Goal: Communication & Community: Answer question/provide support

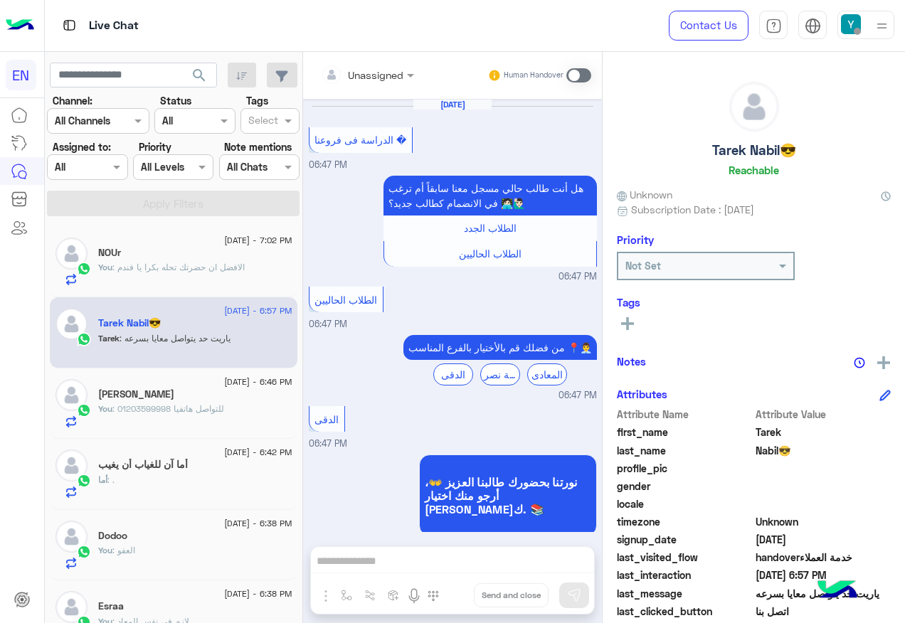
scroll to position [142, 0]
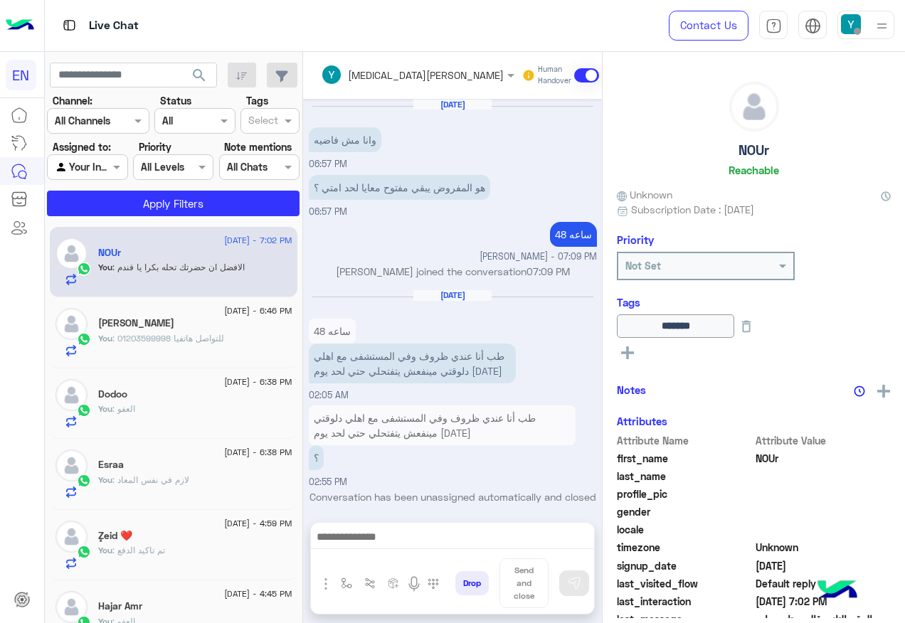
scroll to position [929, 0]
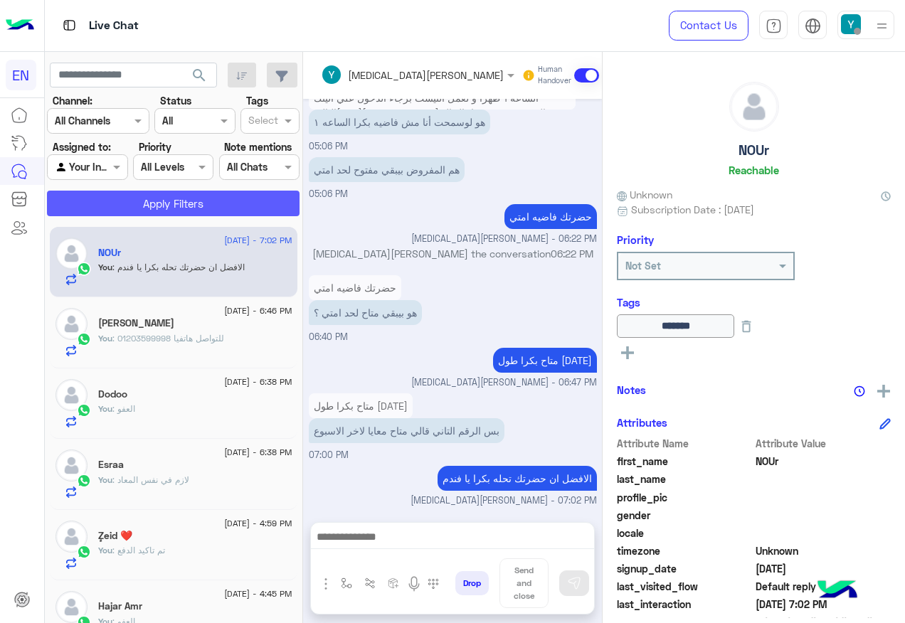
click at [252, 208] on button "Apply Filters" at bounding box center [173, 204] width 252 height 26
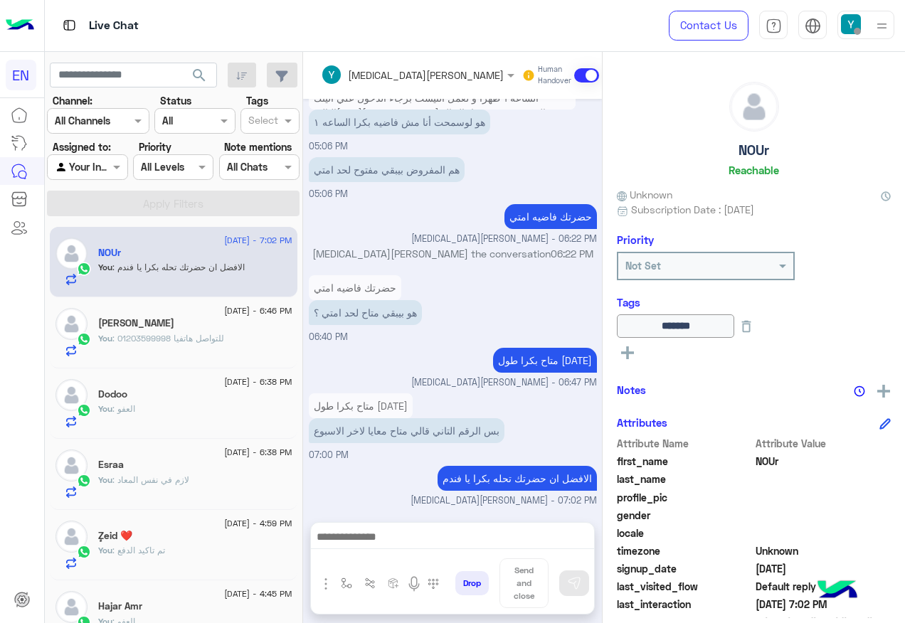
click at [50, 174] on div at bounding box center [87, 167] width 79 height 16
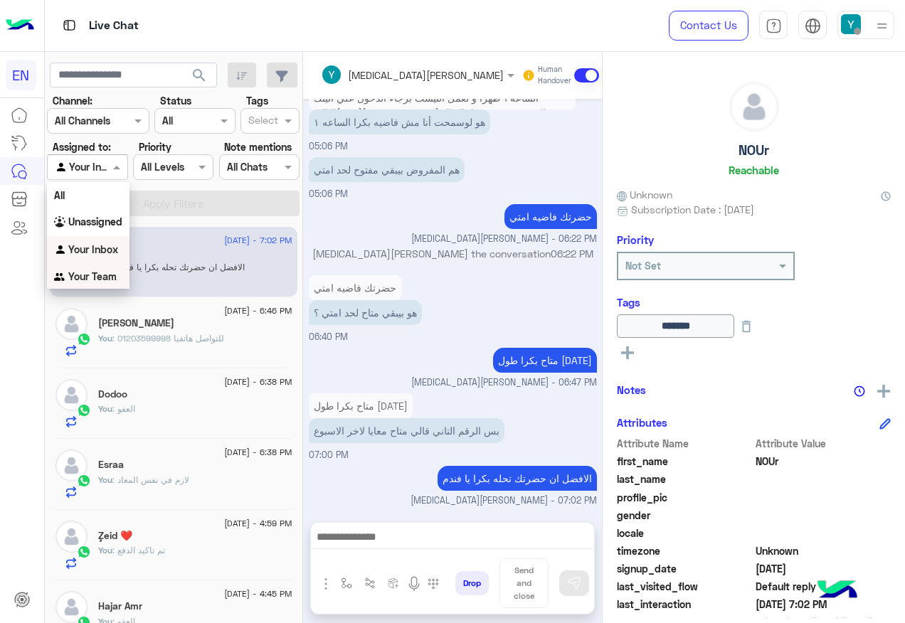
click at [90, 268] on div "Your Team" at bounding box center [88, 277] width 82 height 28
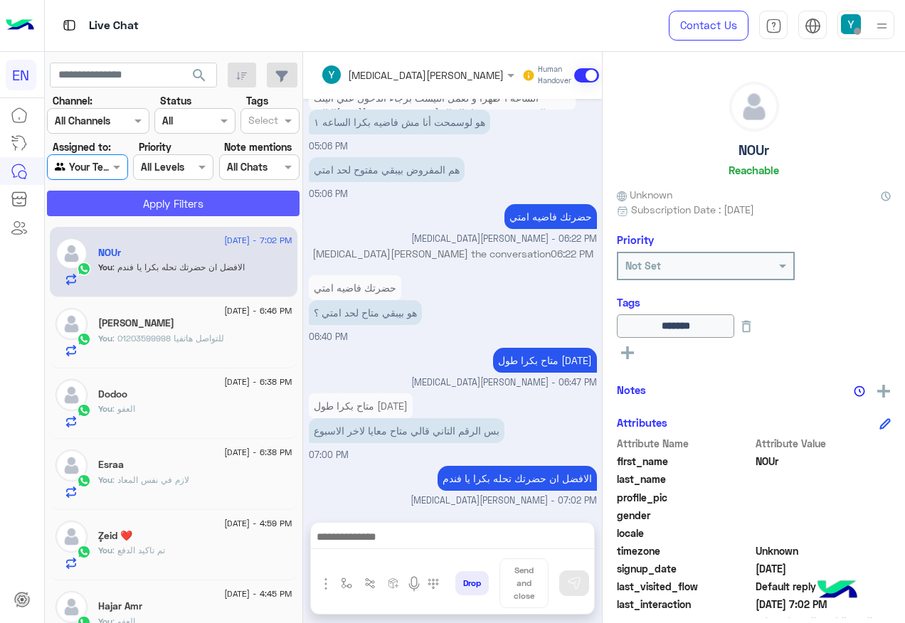
click at [131, 197] on button "Apply Filters" at bounding box center [173, 204] width 252 height 26
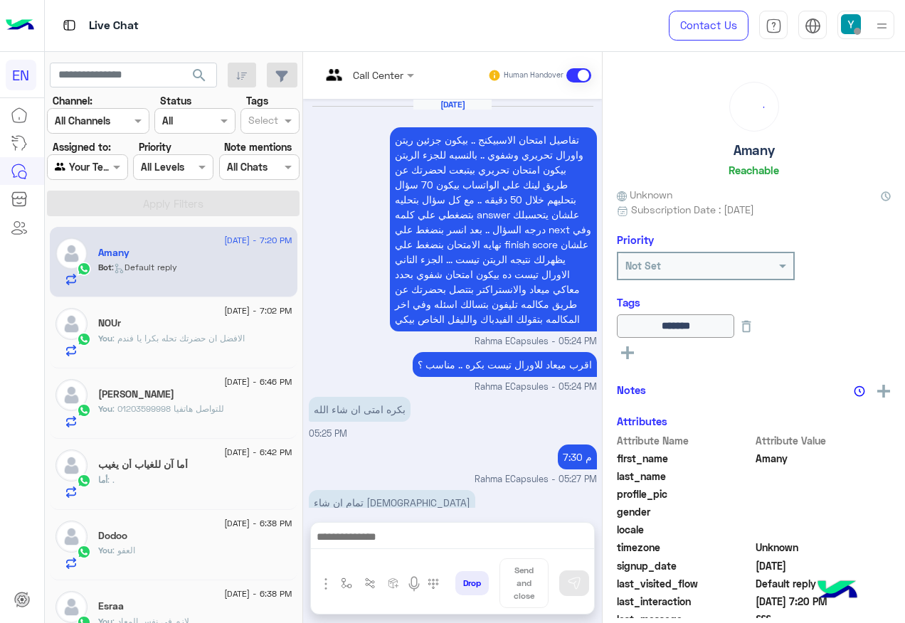
scroll to position [1526, 0]
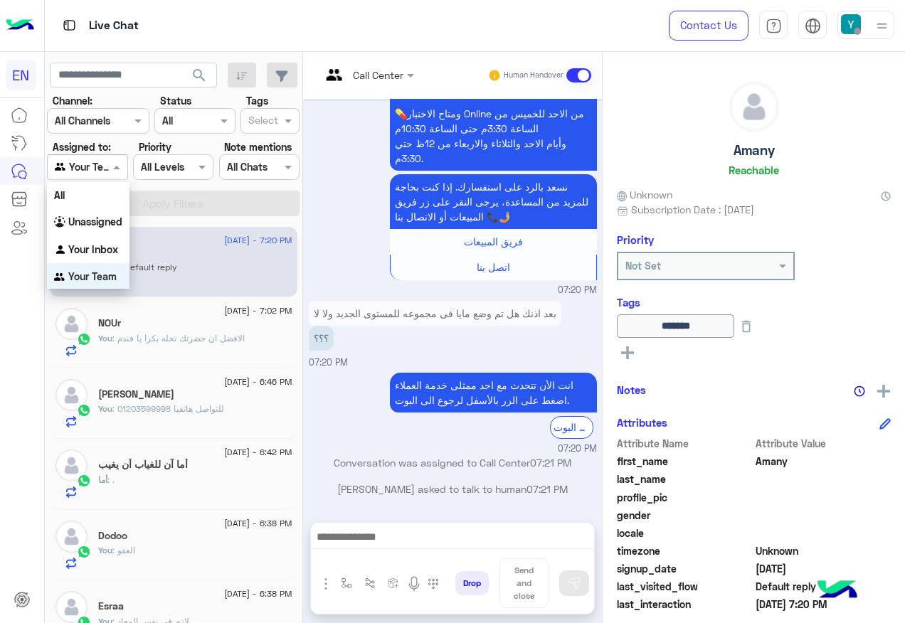
click at [116, 166] on span at bounding box center [119, 166] width 18 height 15
click at [110, 210] on div "Unassigned" at bounding box center [88, 220] width 82 height 28
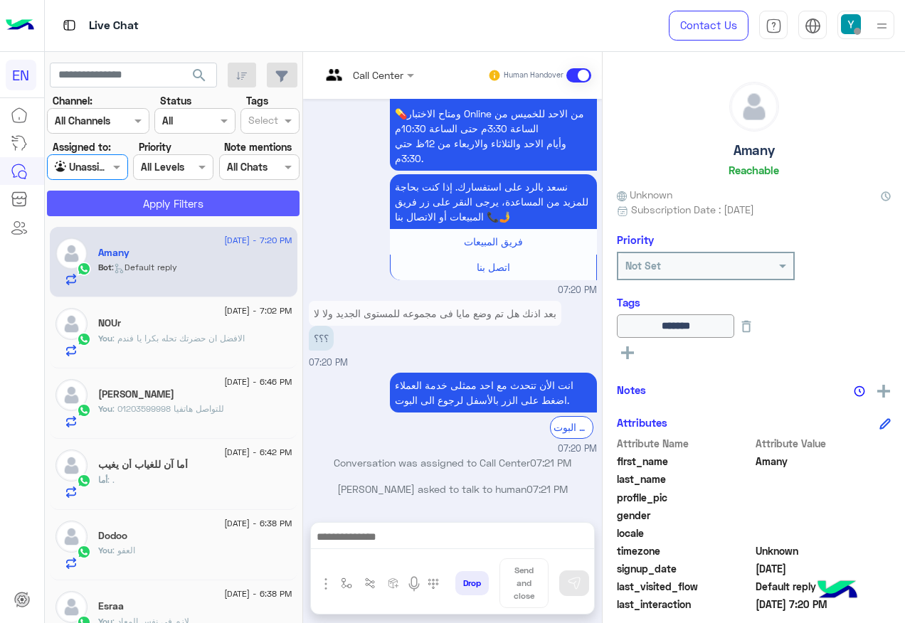
click at [110, 210] on button "Apply Filters" at bounding box center [173, 204] width 252 height 26
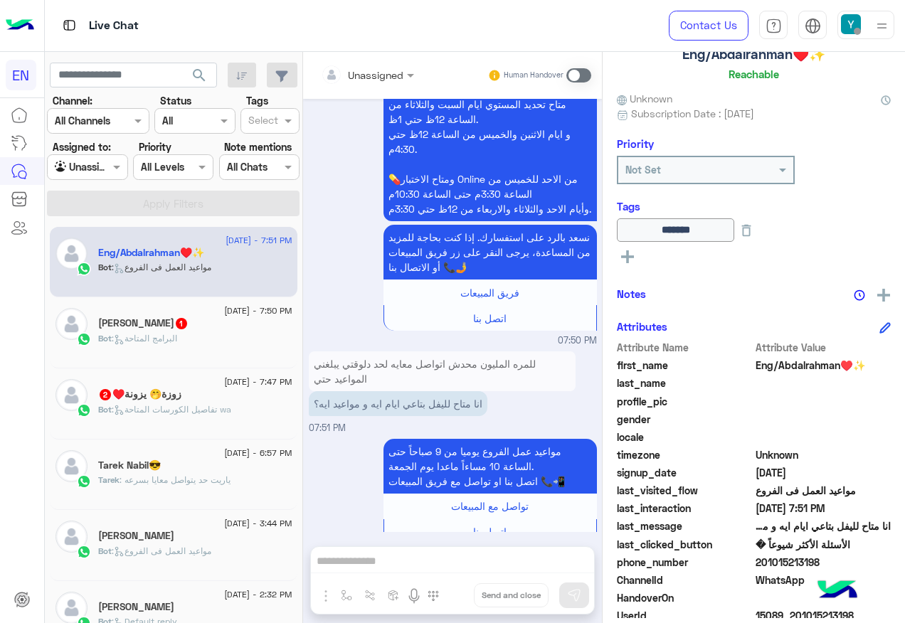
scroll to position [172, 0]
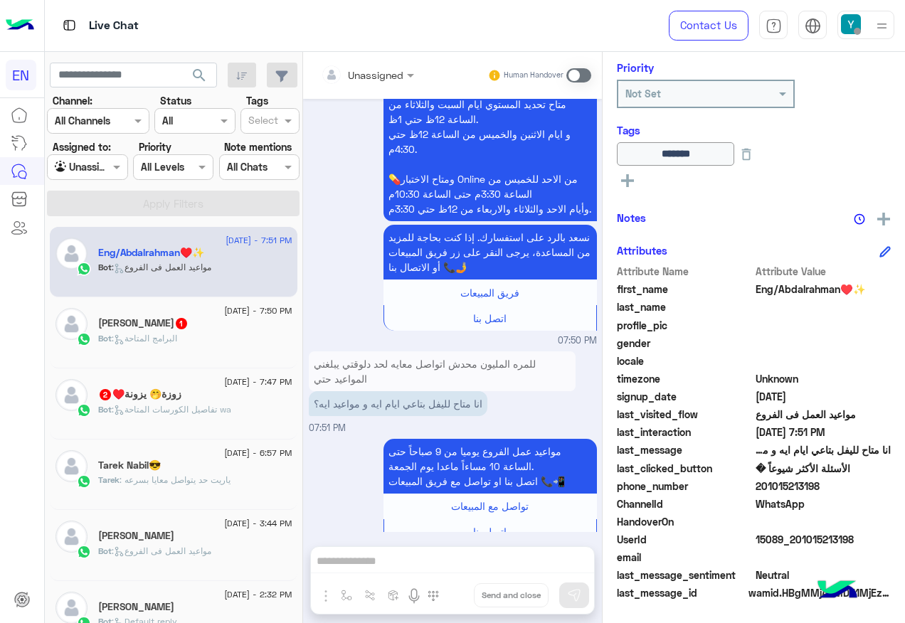
drag, startPoint x: 757, startPoint y: 482, endPoint x: 828, endPoint y: 486, distance: 70.5
click at [828, 486] on span "201015213198" at bounding box center [823, 486] width 136 height 15
drag, startPoint x: 828, startPoint y: 486, endPoint x: 810, endPoint y: 486, distance: 17.8
copy span "01015213198"
click at [139, 340] on span ": البرامج المتاحة" at bounding box center [144, 338] width 65 height 11
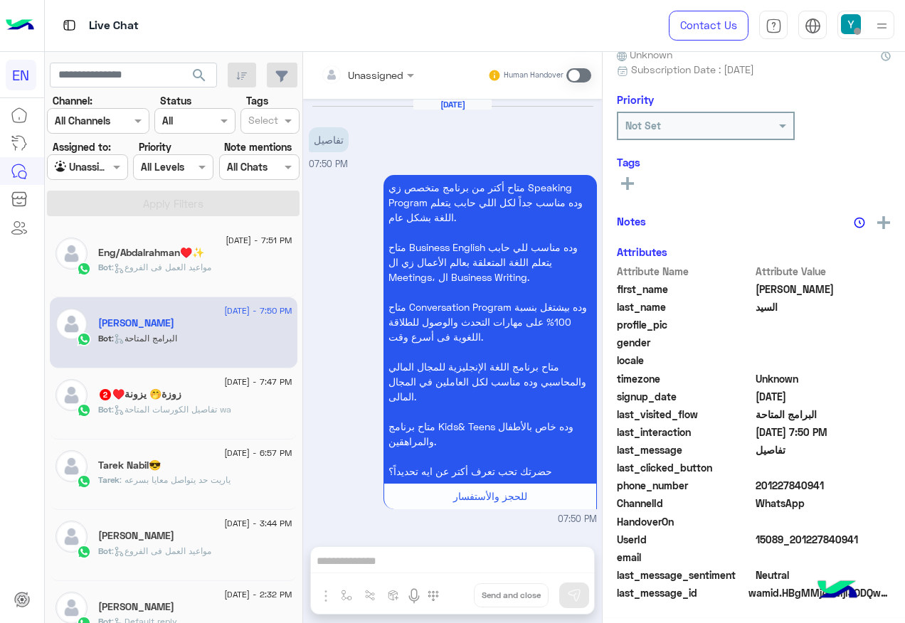
scroll to position [143, 0]
click at [352, 81] on div "Unassigned" at bounding box center [375, 75] width 55 height 15
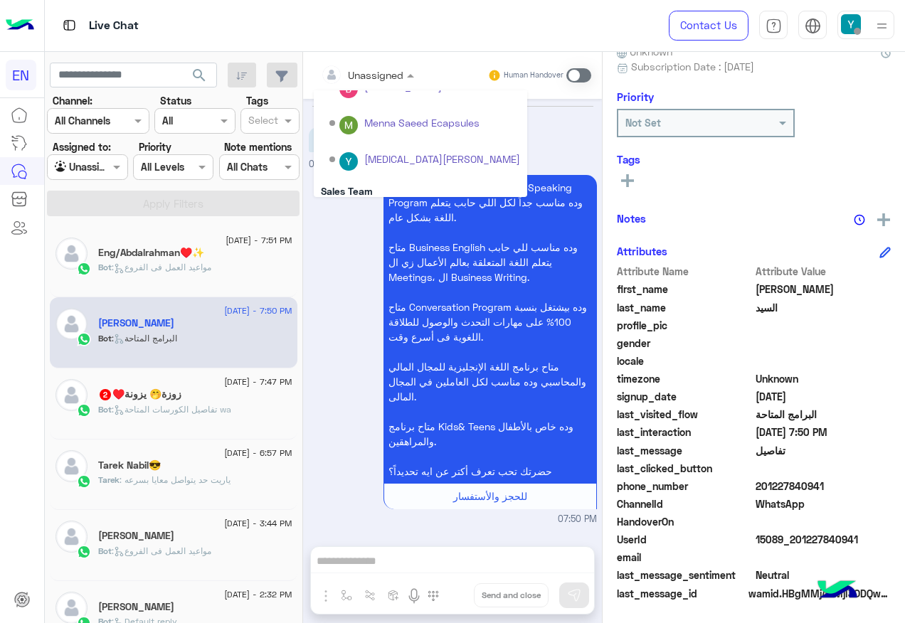
scroll to position [236, 0]
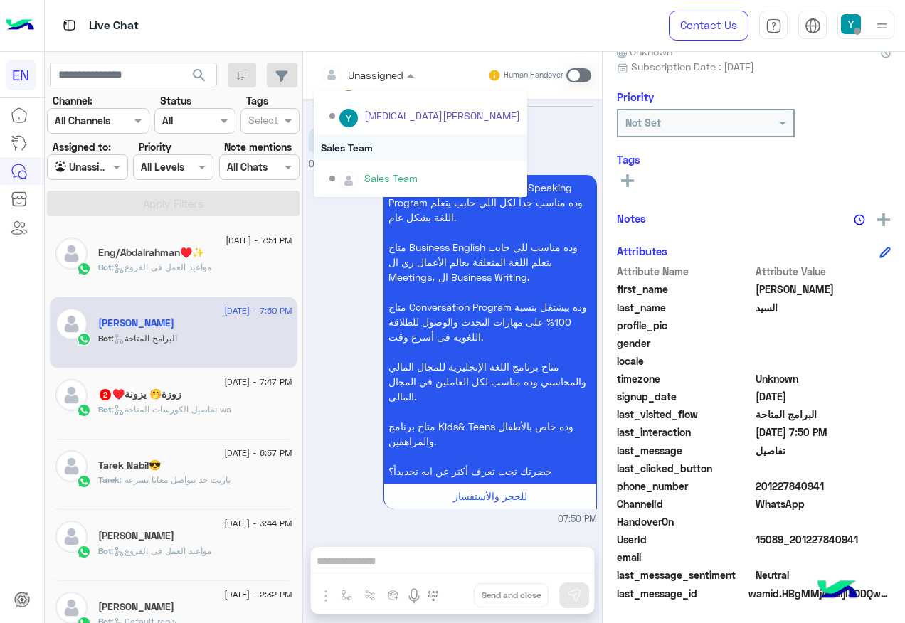
click at [382, 138] on div "Sales Team" at bounding box center [420, 147] width 213 height 26
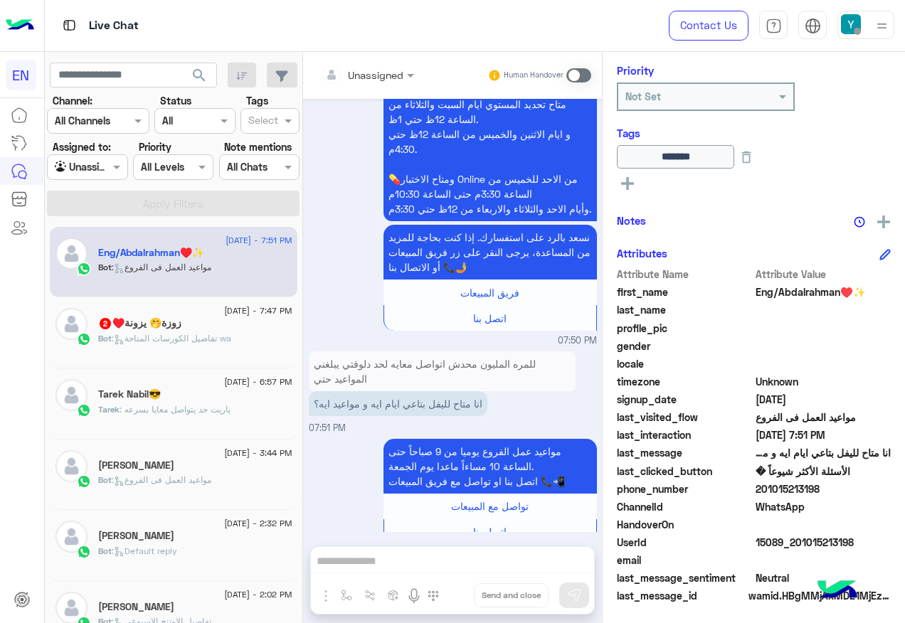
scroll to position [172, 0]
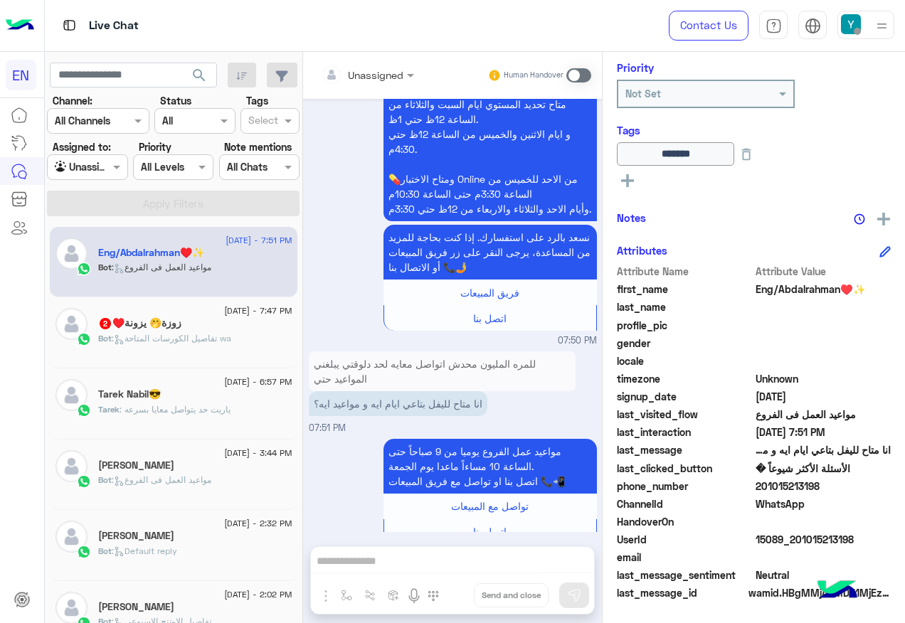
click at [109, 327] on span "2" at bounding box center [105, 323] width 11 height 11
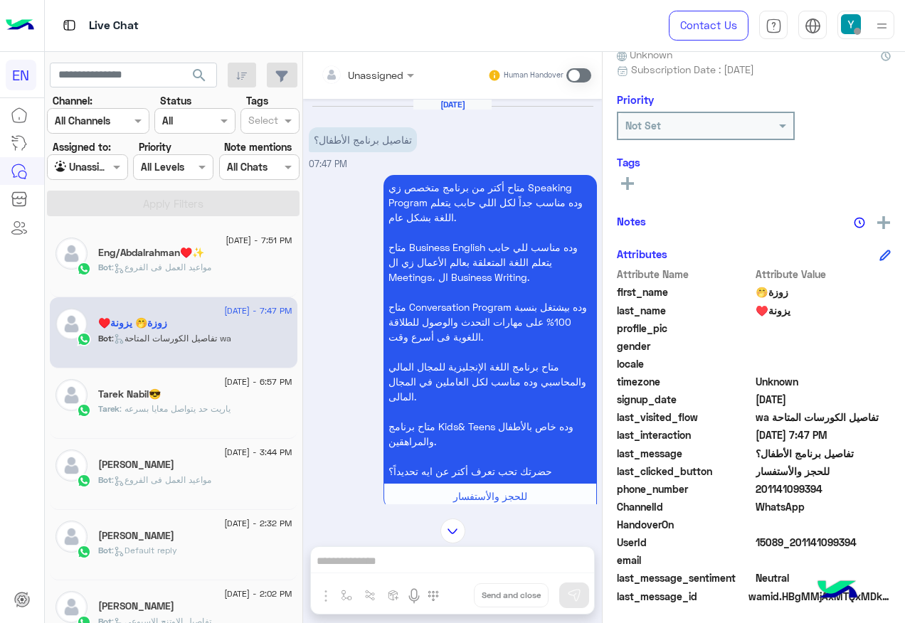
scroll to position [143, 0]
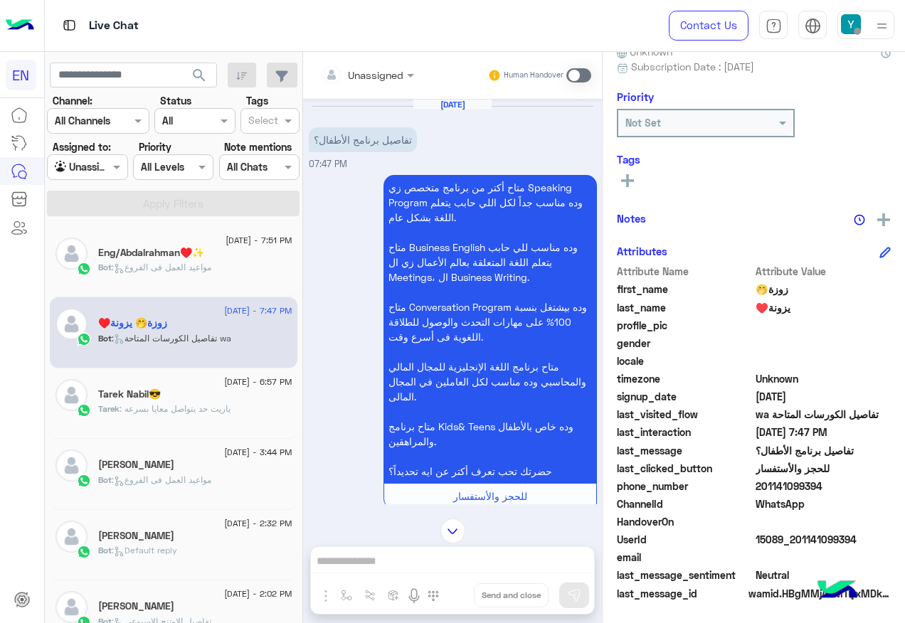
click at [402, 72] on div at bounding box center [367, 74] width 107 height 16
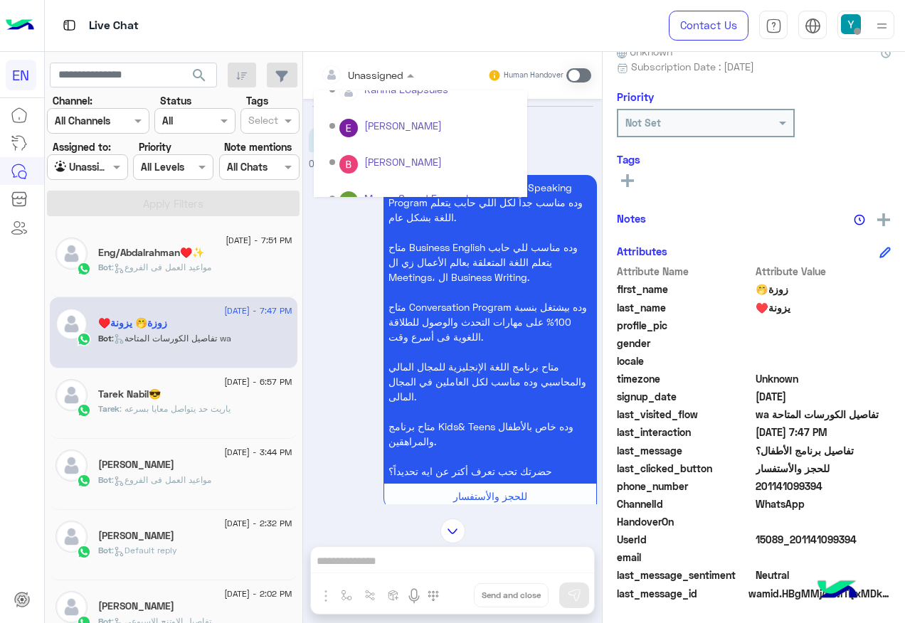
scroll to position [236, 0]
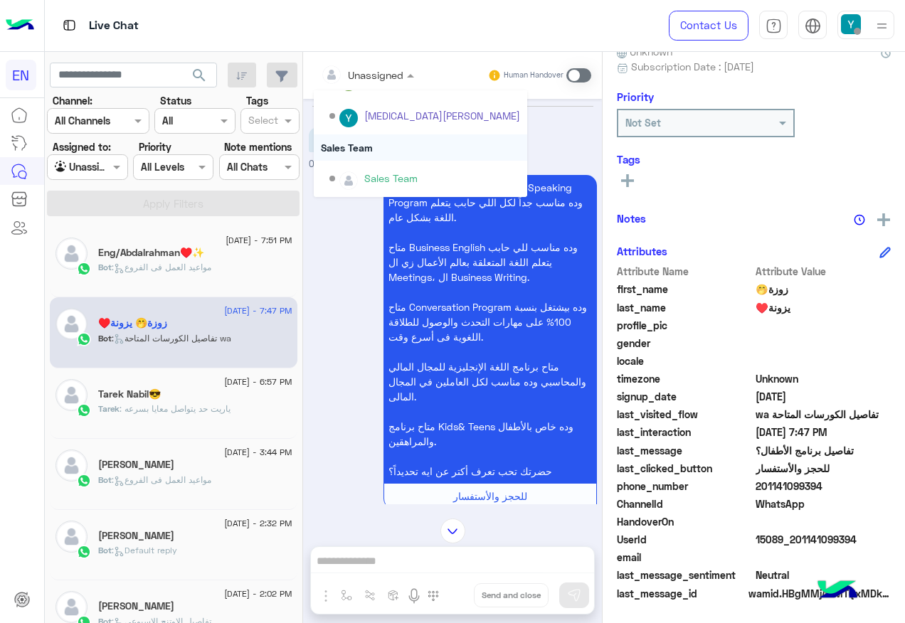
click at [395, 152] on div "Sales Team" at bounding box center [420, 147] width 213 height 26
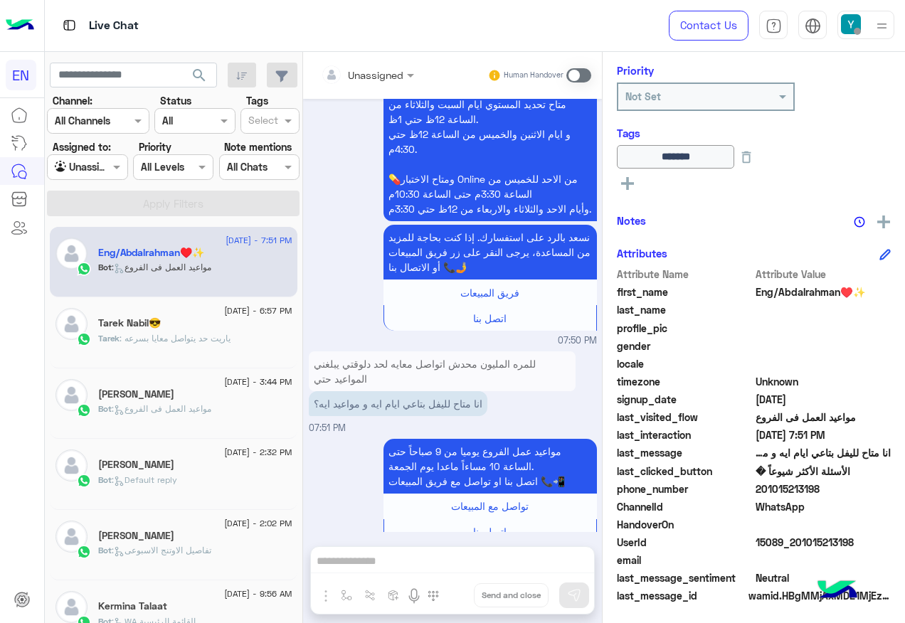
scroll to position [172, 0]
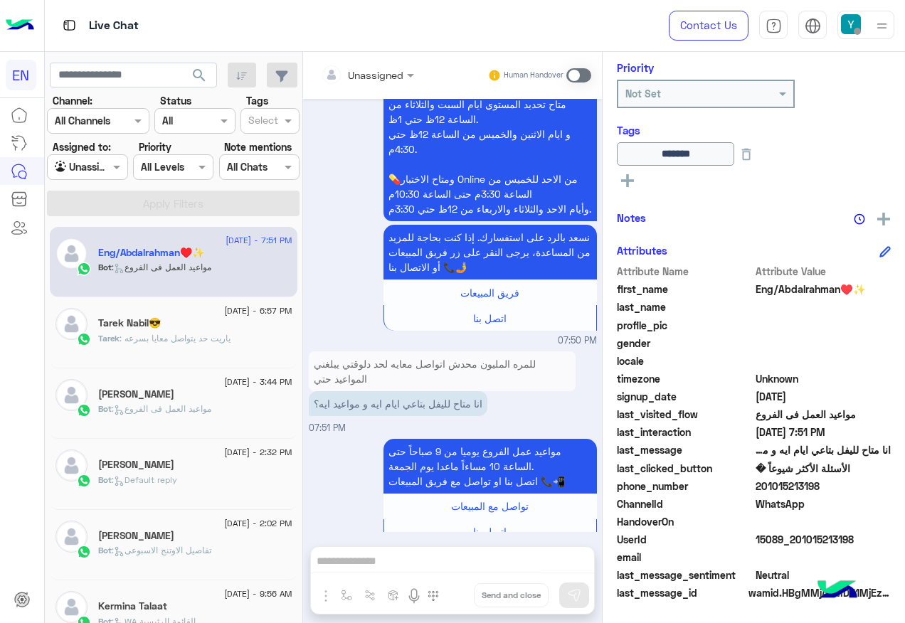
click at [90, 160] on div at bounding box center [87, 167] width 79 height 16
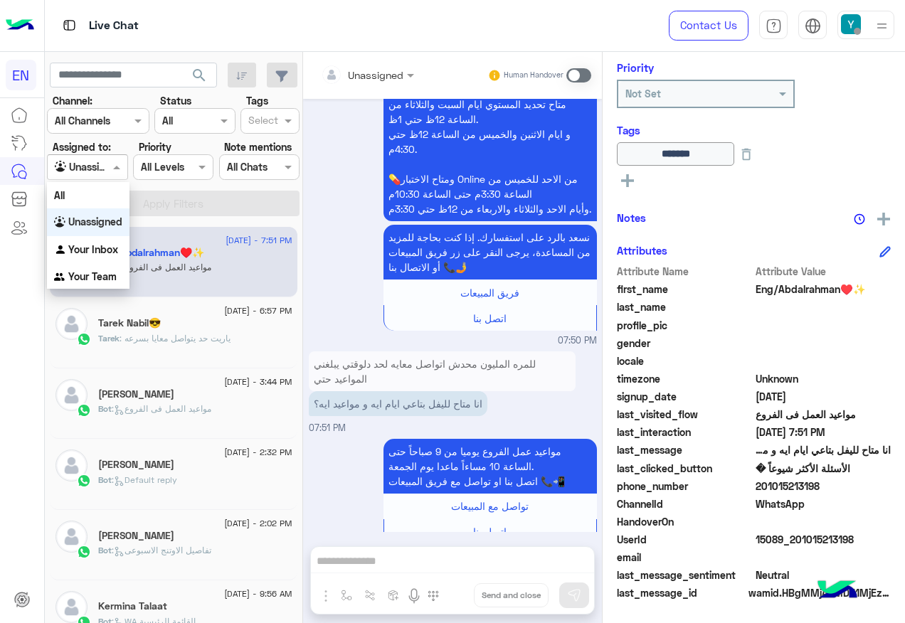
click at [100, 183] on div "All" at bounding box center [88, 195] width 82 height 26
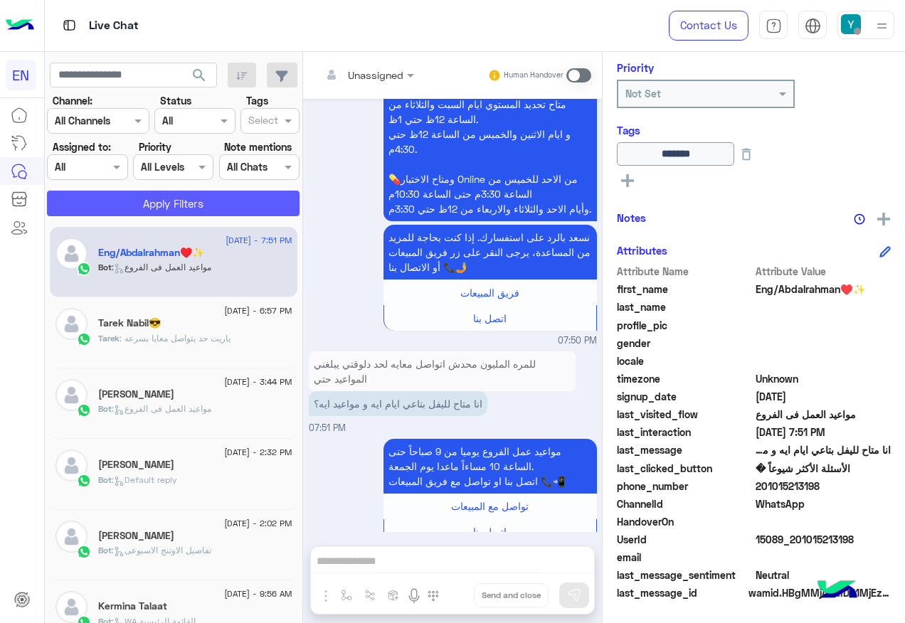
click at [107, 201] on button "Apply Filters" at bounding box center [173, 204] width 252 height 26
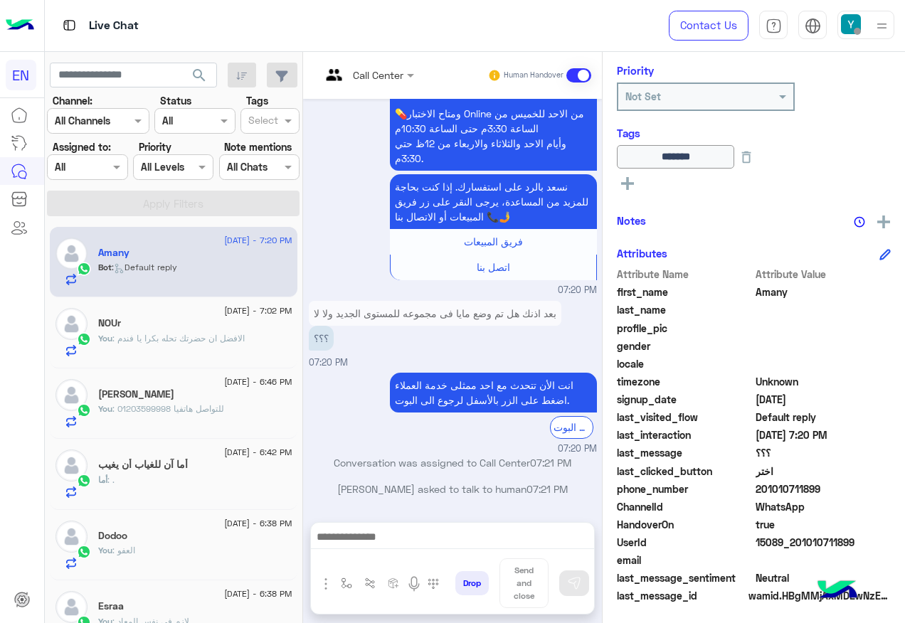
scroll to position [172, 0]
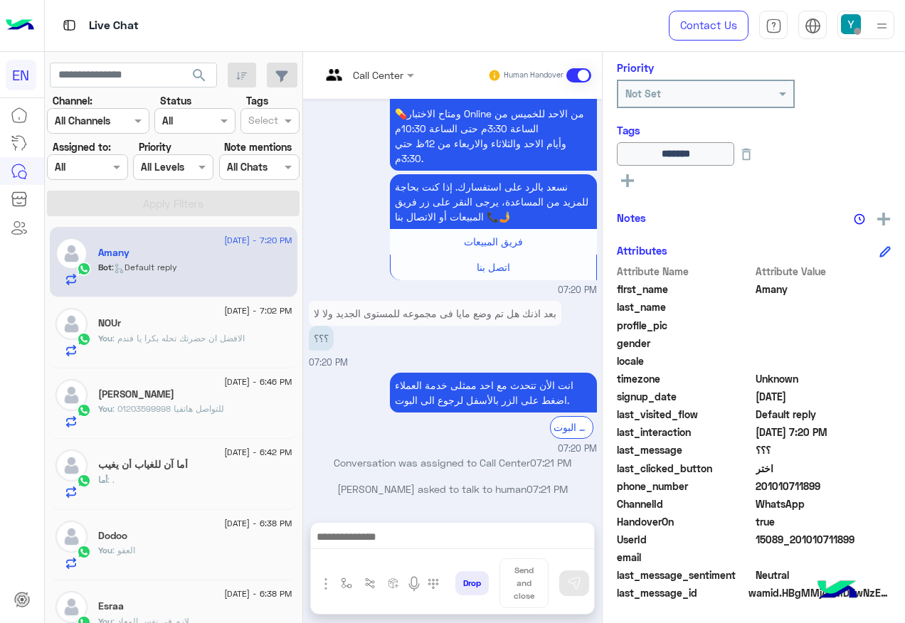
drag, startPoint x: 759, startPoint y: 487, endPoint x: 851, endPoint y: 490, distance: 92.5
click at [851, 490] on span "201010711899" at bounding box center [823, 486] width 136 height 15
drag, startPoint x: 851, startPoint y: 490, endPoint x: 759, endPoint y: 485, distance: 92.6
copy span "01010711899"
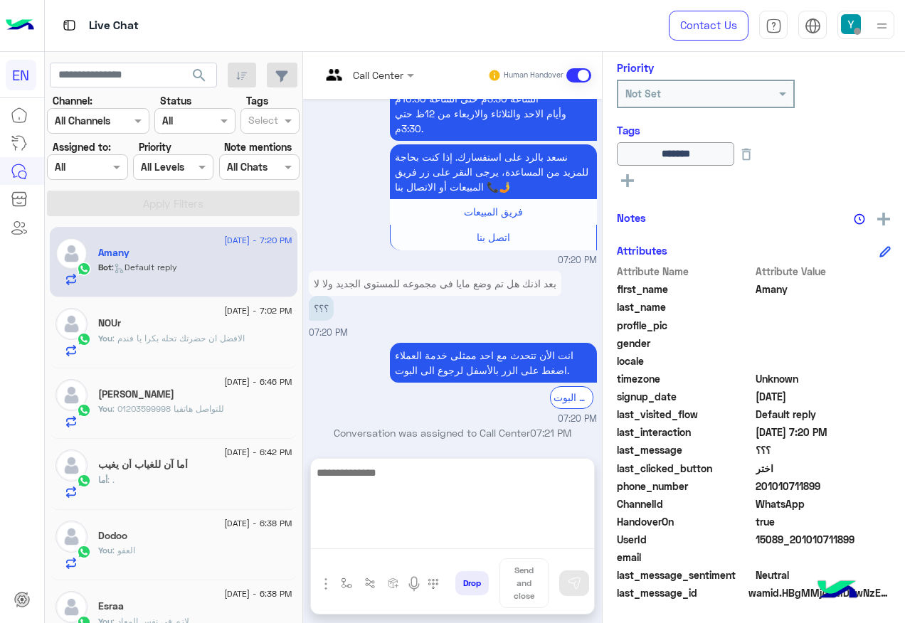
click at [493, 531] on textarea at bounding box center [452, 506] width 283 height 85
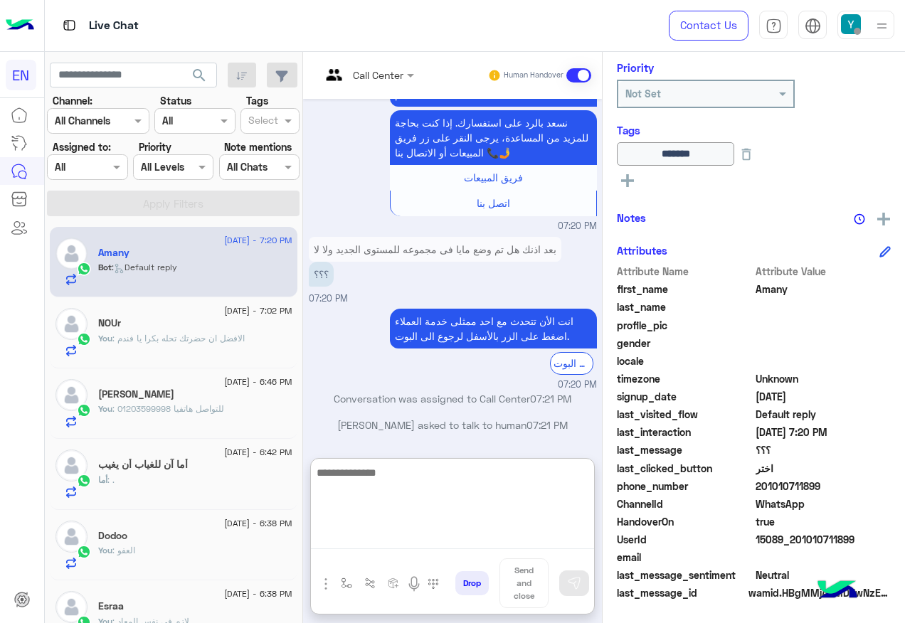
scroll to position [1589, 0]
click at [435, 497] on textarea at bounding box center [452, 506] width 283 height 85
type textarea "**********"
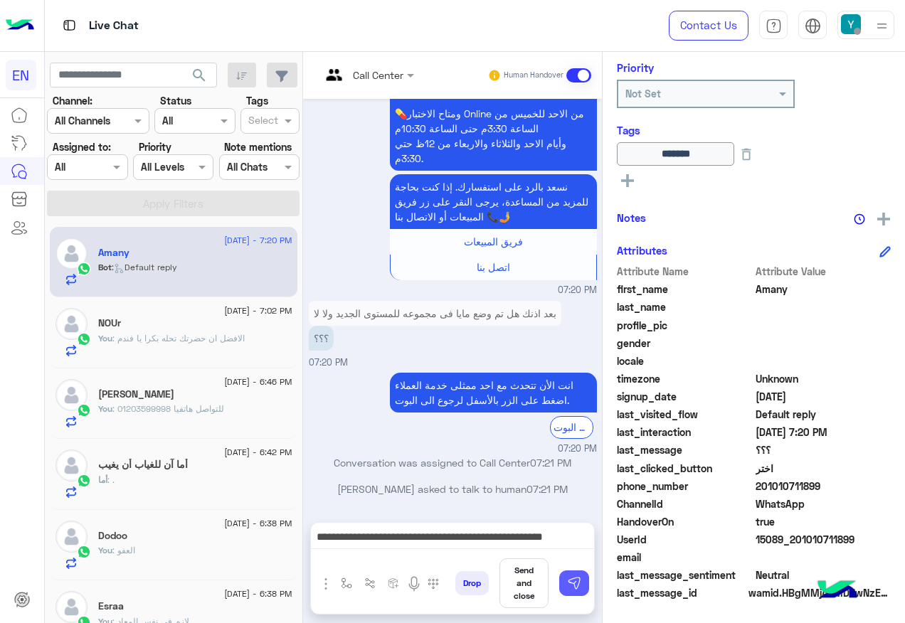
click at [581, 580] on button at bounding box center [574, 583] width 30 height 26
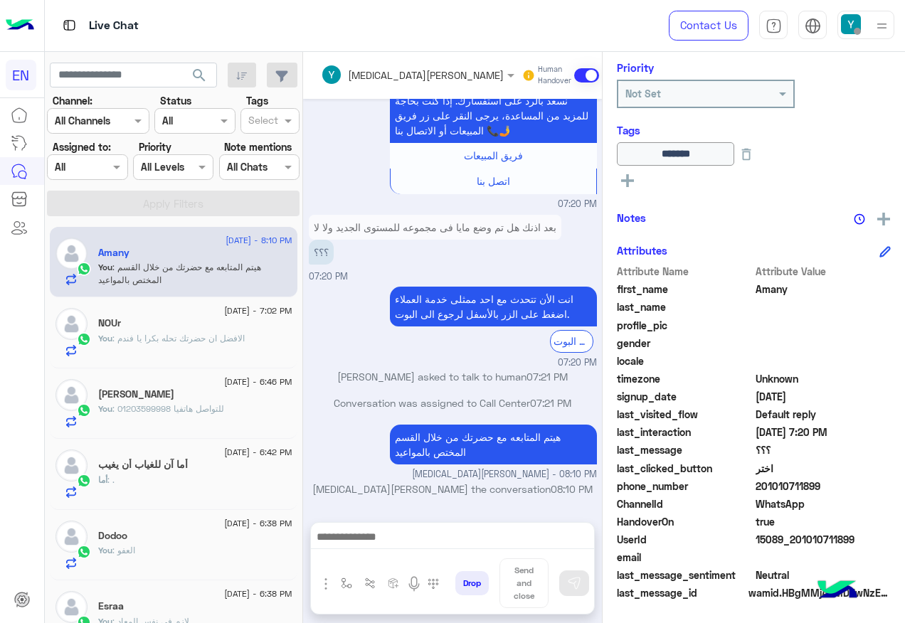
scroll to position [1612, 0]
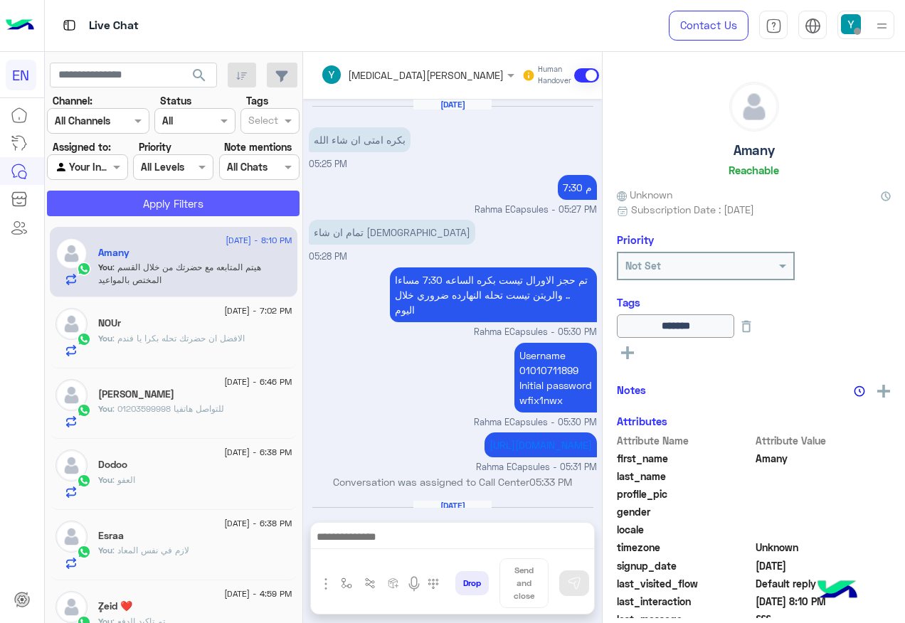
scroll to position [1327, 0]
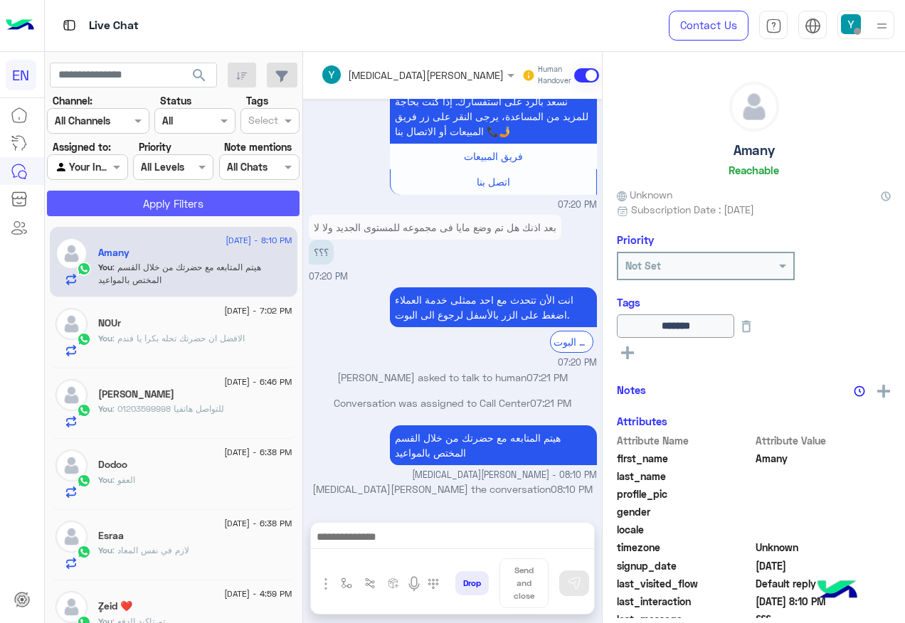
click at [175, 204] on button "Apply Filters" at bounding box center [173, 204] width 252 height 26
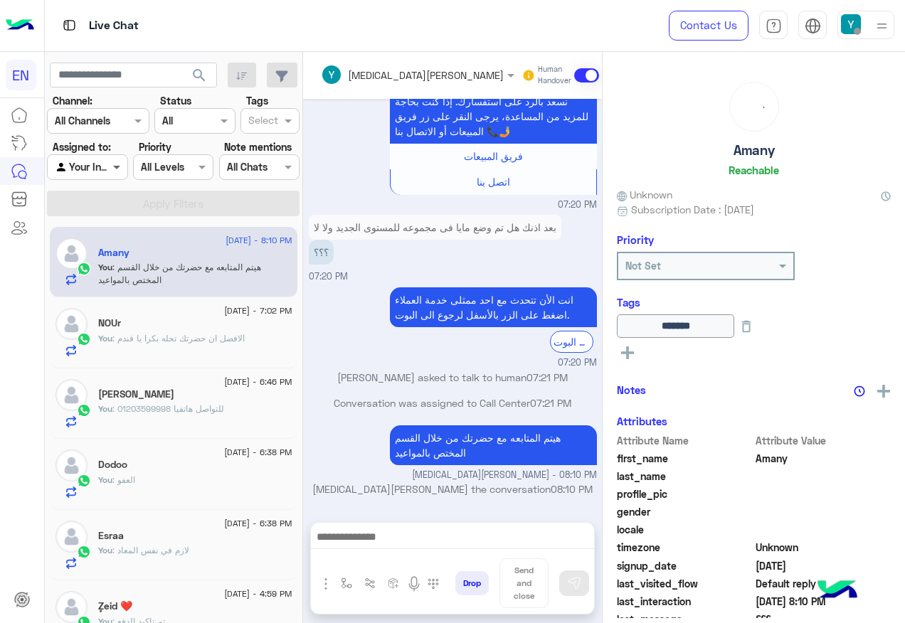
click at [113, 169] on span at bounding box center [119, 166] width 18 height 15
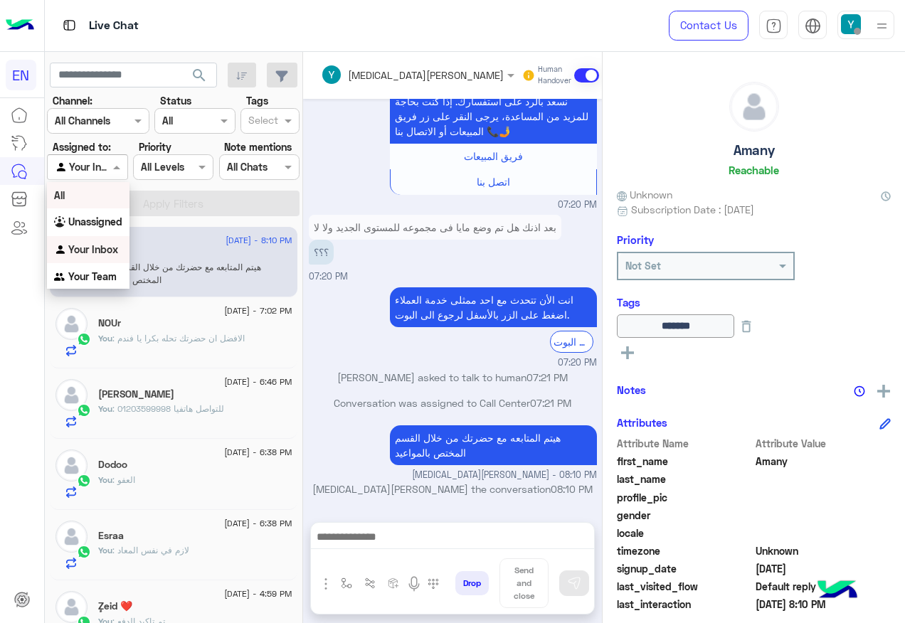
click at [112, 198] on div "All" at bounding box center [88, 195] width 82 height 26
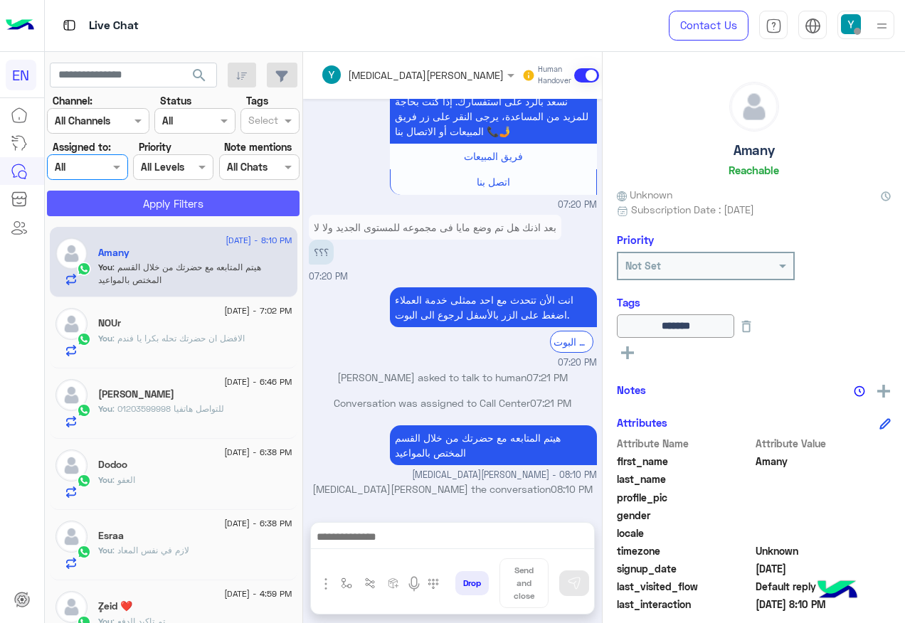
click at [112, 198] on button "Apply Filters" at bounding box center [173, 204] width 252 height 26
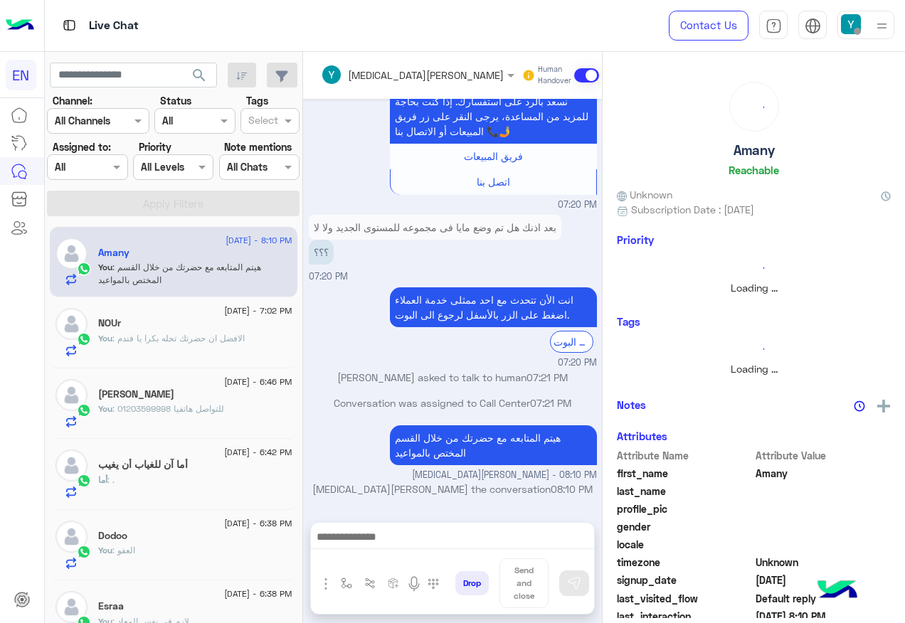
scroll to position [7, 0]
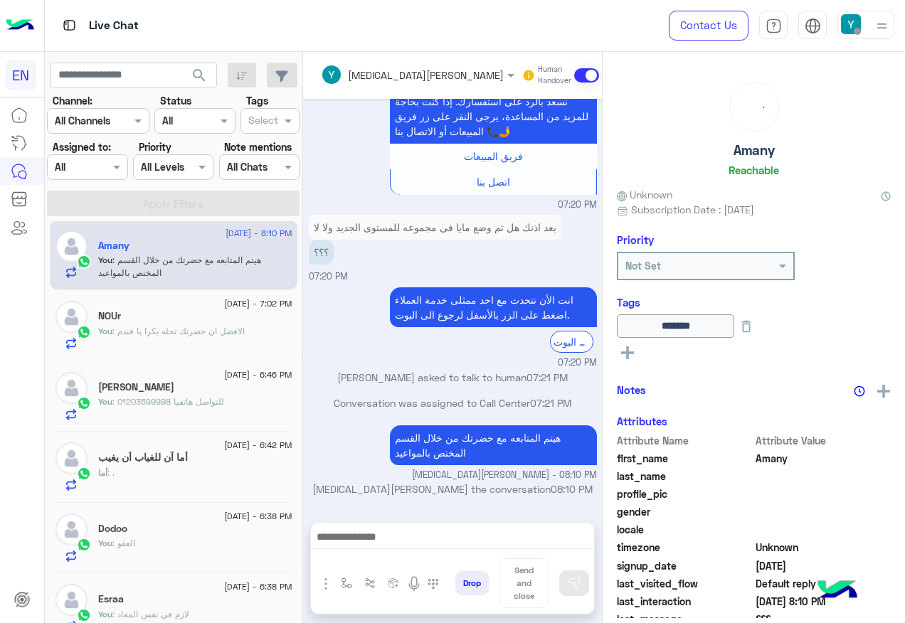
click at [100, 166] on div at bounding box center [87, 167] width 79 height 16
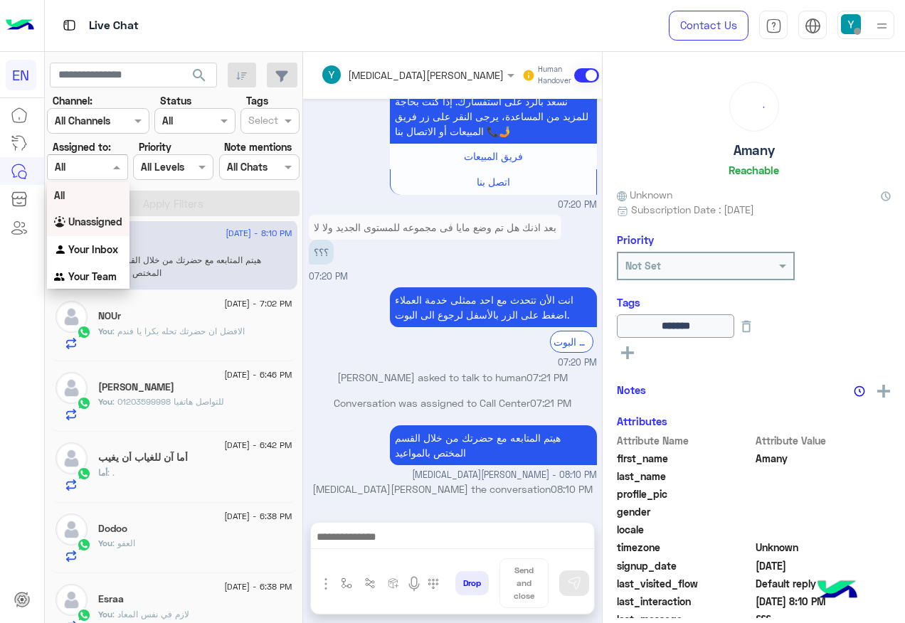
click at [107, 224] on b "Unassigned" at bounding box center [95, 221] width 54 height 12
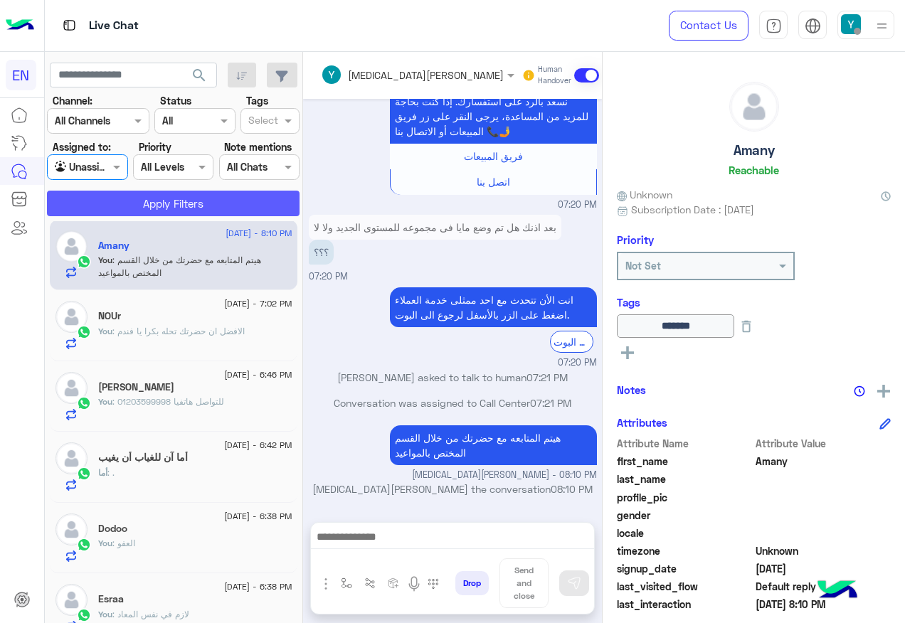
click at [128, 206] on button "Apply Filters" at bounding box center [173, 204] width 252 height 26
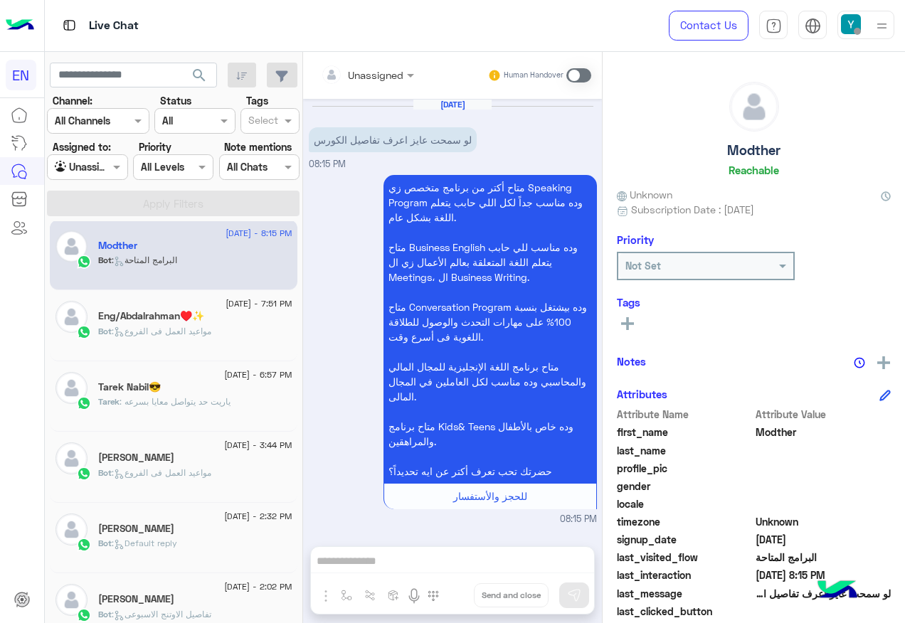
click at [363, 84] on div "Unassigned" at bounding box center [362, 74] width 82 height 28
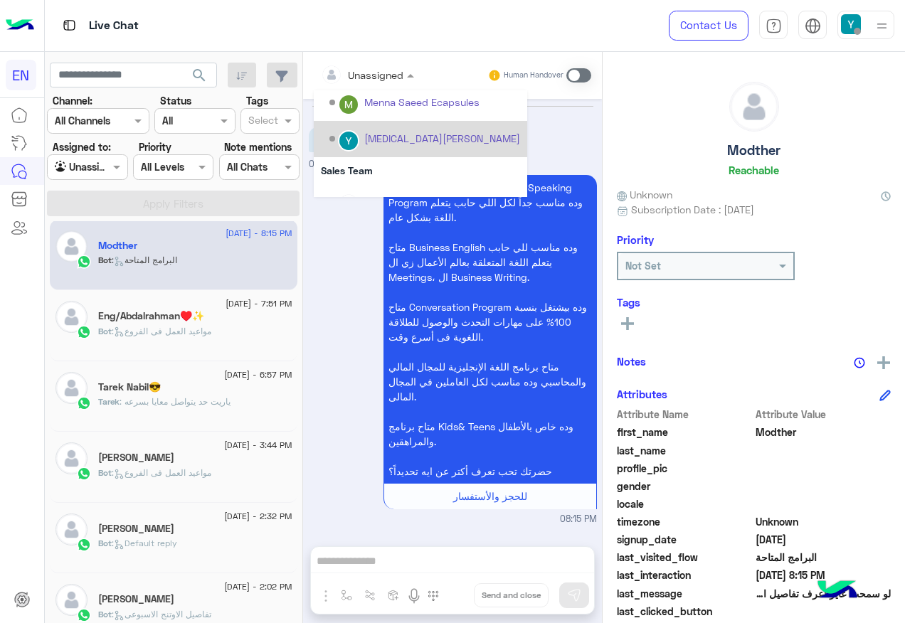
scroll to position [236, 0]
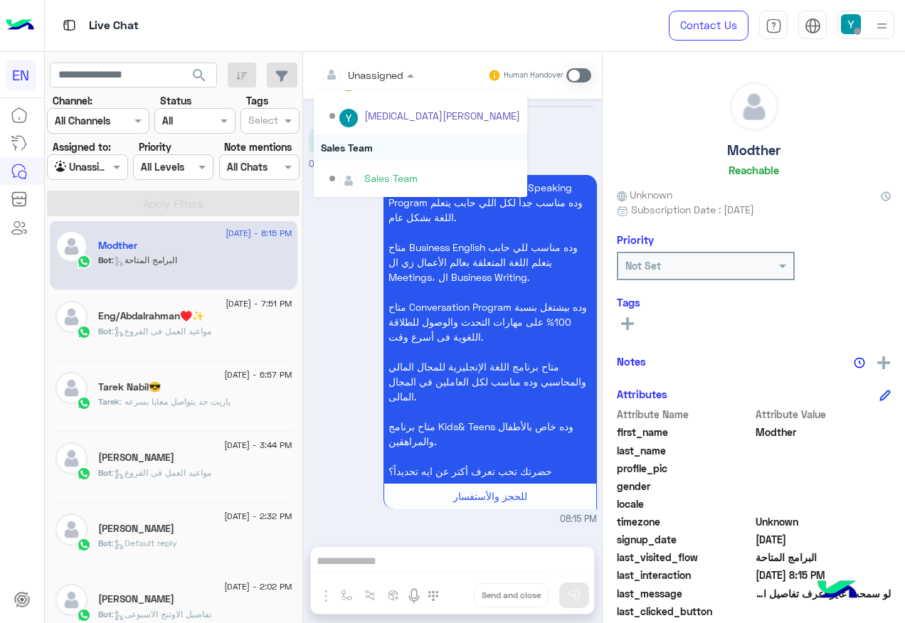
click at [381, 151] on div "Sales Team" at bounding box center [420, 147] width 213 height 26
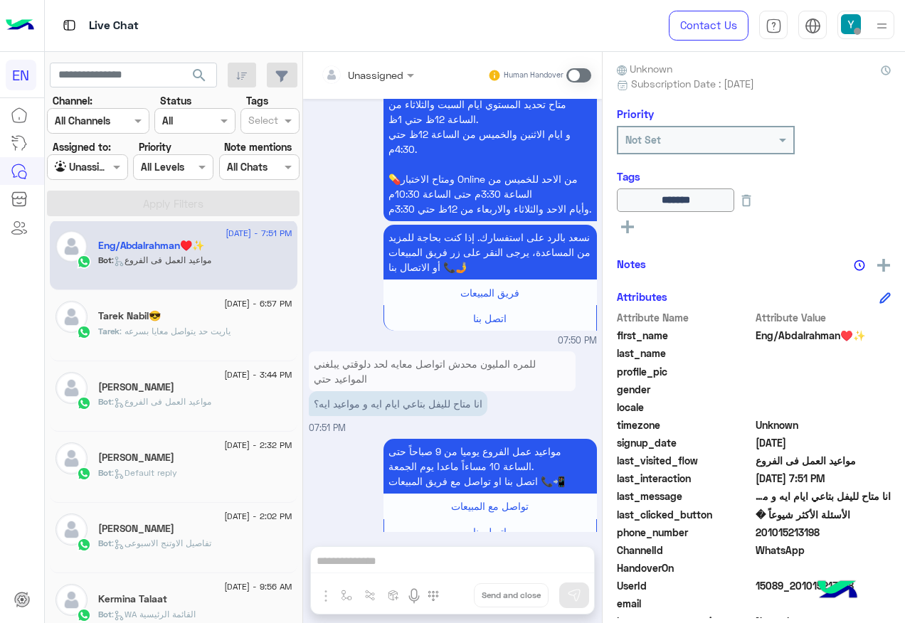
scroll to position [142, 0]
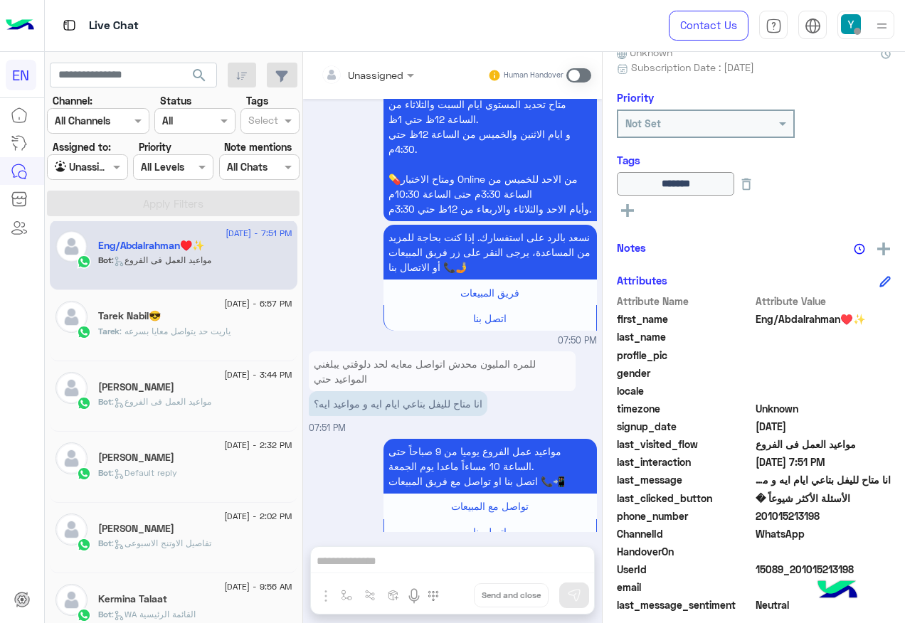
drag, startPoint x: 758, startPoint y: 513, endPoint x: 819, endPoint y: 516, distance: 60.6
click at [819, 516] on span "201015213198" at bounding box center [823, 515] width 136 height 15
drag, startPoint x: 819, startPoint y: 516, endPoint x: 807, endPoint y: 519, distance: 11.7
copy span "01015213198"
click at [217, 332] on span ": ياريت حد يتواصل معايا بسرعه" at bounding box center [174, 331] width 111 height 11
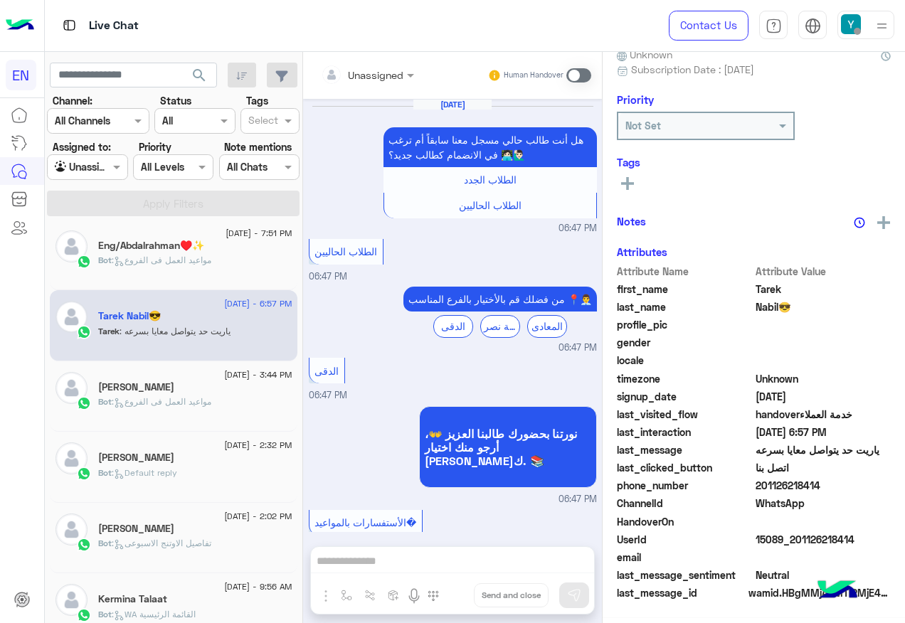
scroll to position [755, 0]
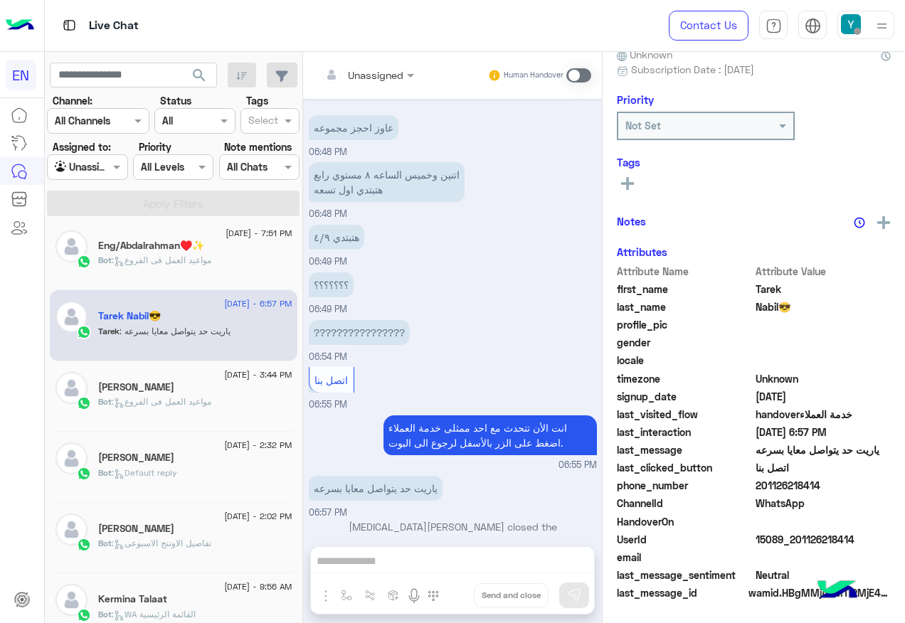
click at [209, 265] on span "Bot : مواعيد العمل فى الفروع" at bounding box center [154, 260] width 113 height 11
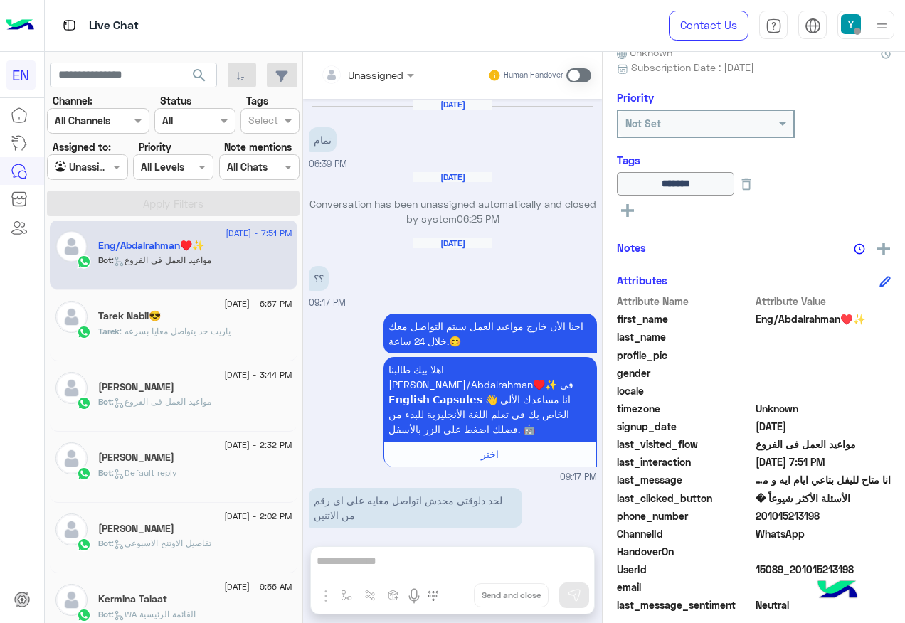
scroll to position [1482, 0]
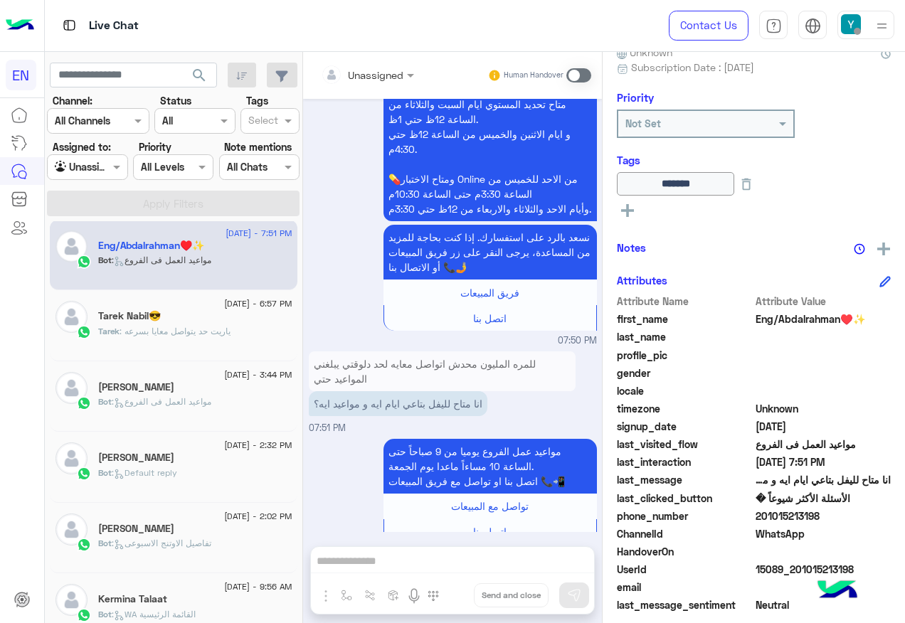
click at [73, 171] on input "text" at bounding box center [71, 167] width 33 height 15
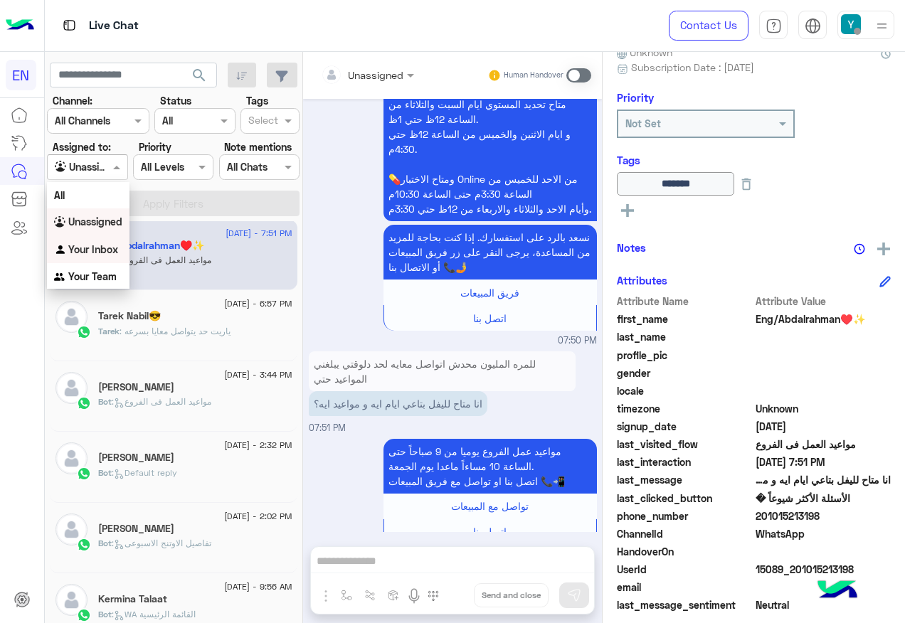
click at [98, 245] on b "Your Inbox" at bounding box center [93, 249] width 50 height 12
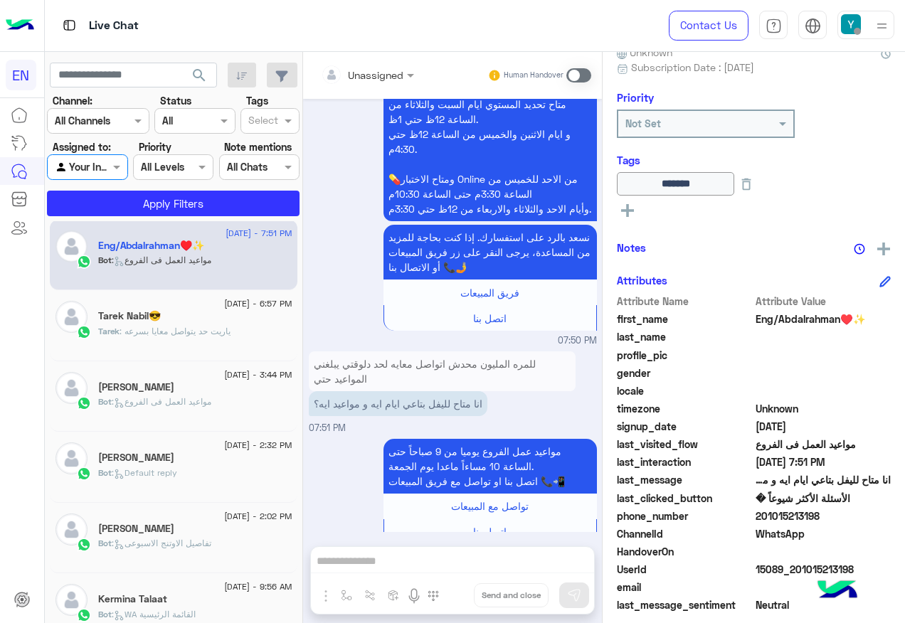
click at [111, 217] on app-inbox-users-filters "search Channel: Channel All Channels Status Channel All Tags Select Assigned to…" at bounding box center [174, 137] width 258 height 170
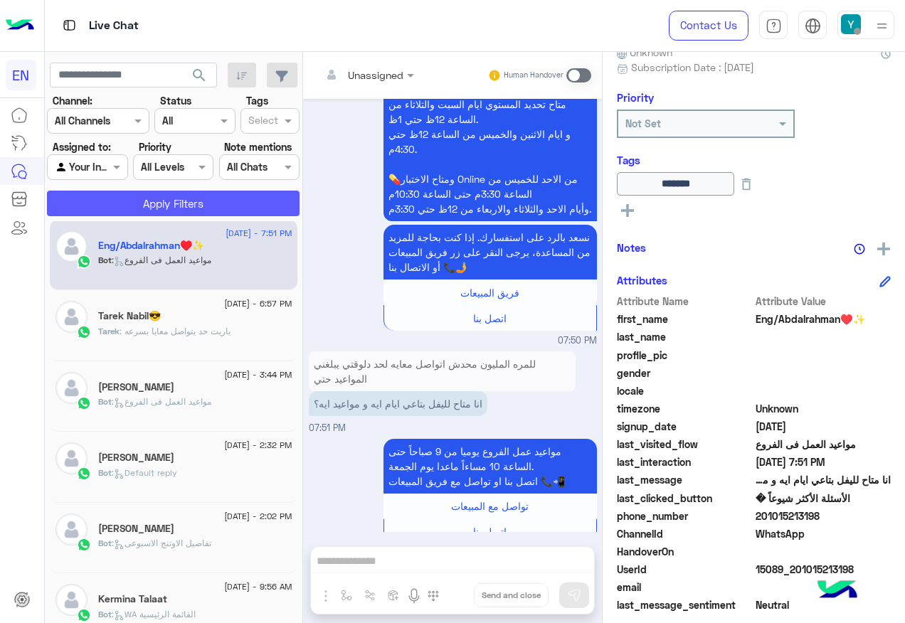
click at [110, 211] on button "Apply Filters" at bounding box center [173, 204] width 252 height 26
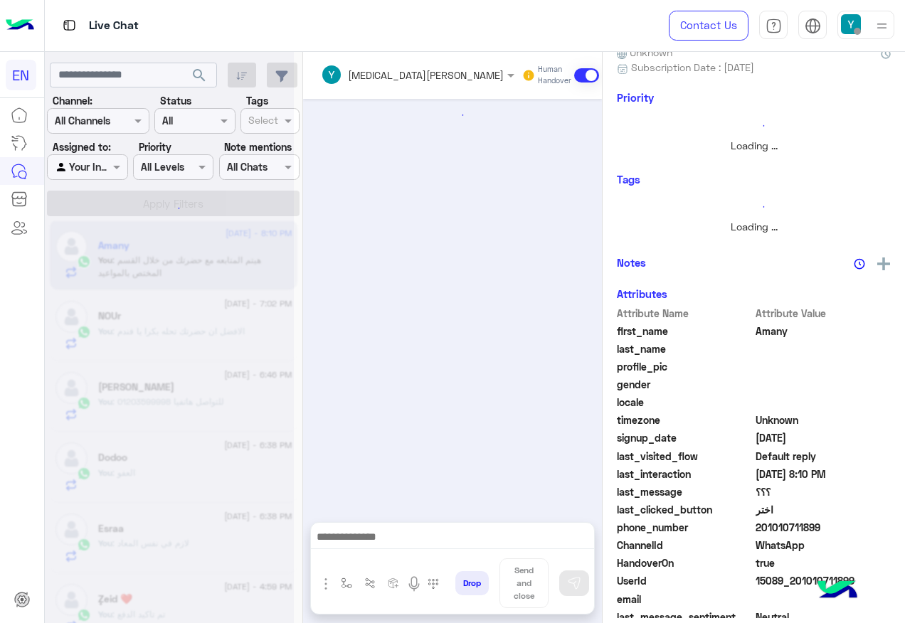
scroll to position [1327, 0]
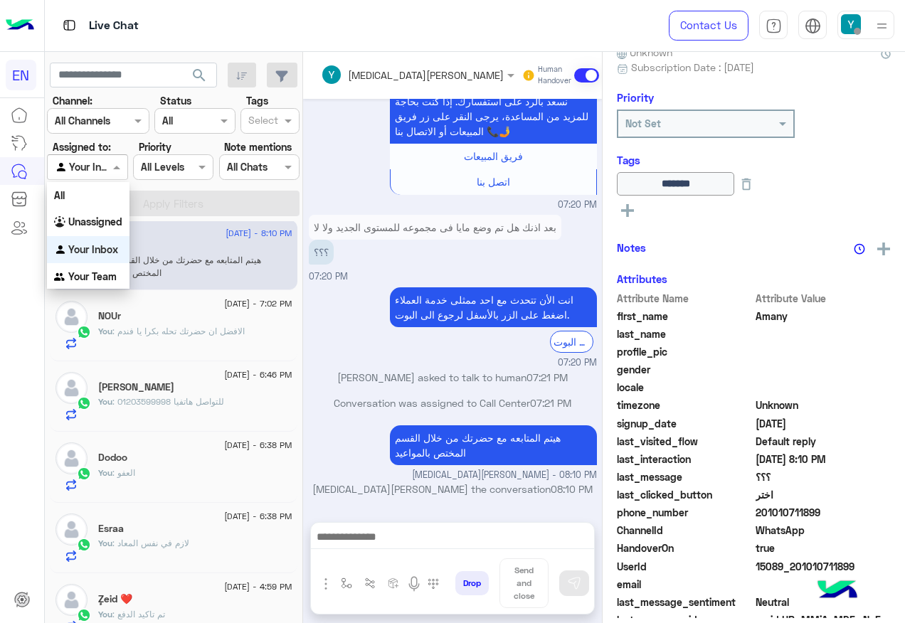
click at [85, 164] on input "text" at bounding box center [71, 167] width 33 height 15
click at [100, 268] on div "Your Team" at bounding box center [88, 277] width 82 height 28
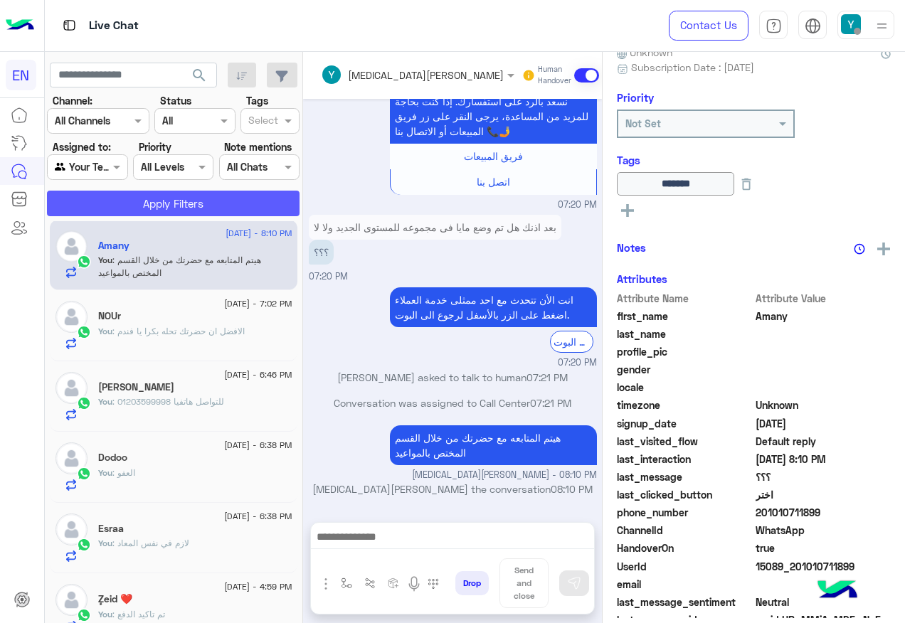
click at [105, 193] on button "Apply Filters" at bounding box center [173, 204] width 252 height 26
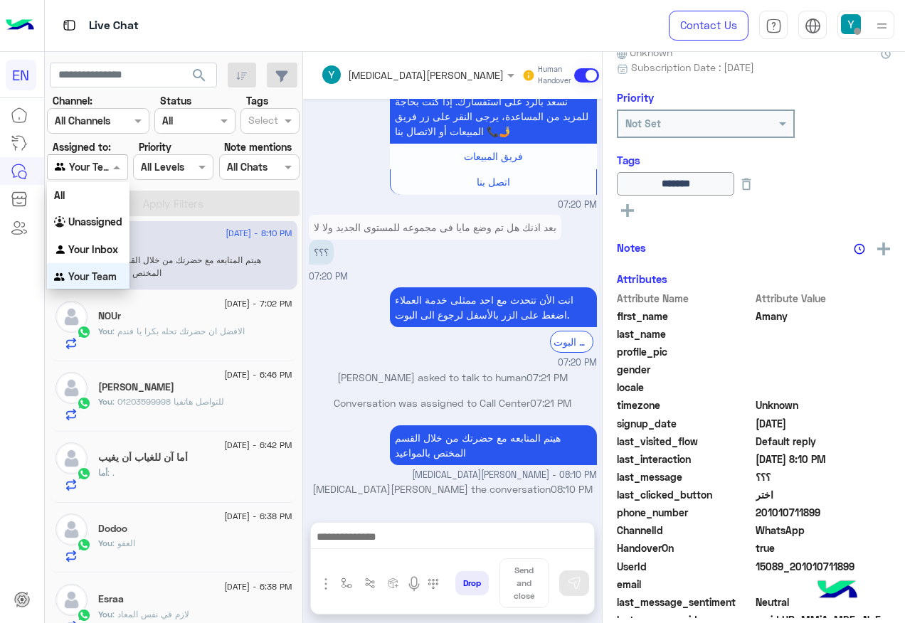
click at [105, 157] on div "Agent Filter Your Team" at bounding box center [87, 167] width 80 height 26
click at [118, 196] on div "All" at bounding box center [88, 194] width 82 height 26
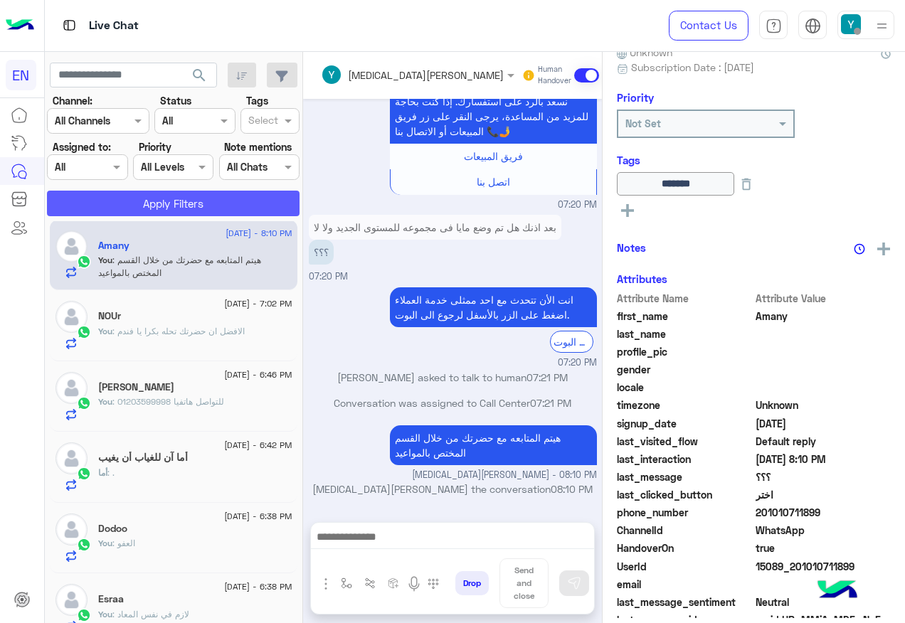
click at [118, 196] on button "Apply Filters" at bounding box center [173, 204] width 252 height 26
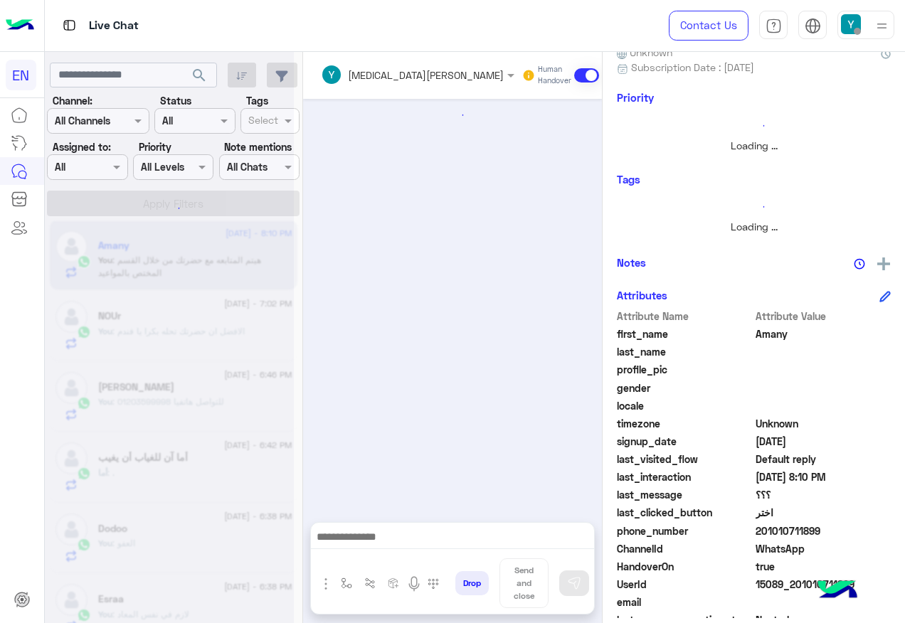
scroll to position [1327, 0]
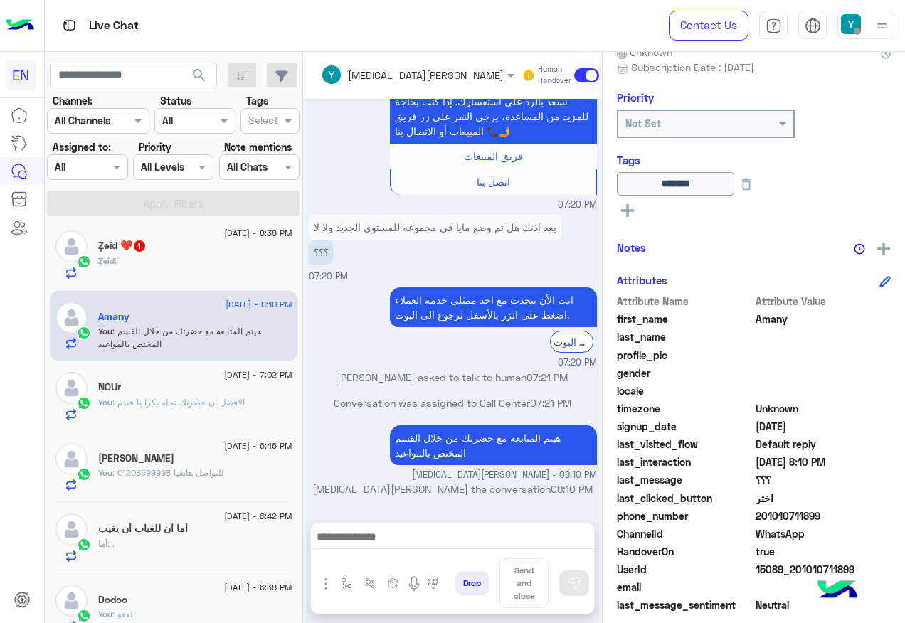
click at [213, 247] on div "ٕZeid ❤️ 1" at bounding box center [195, 247] width 194 height 15
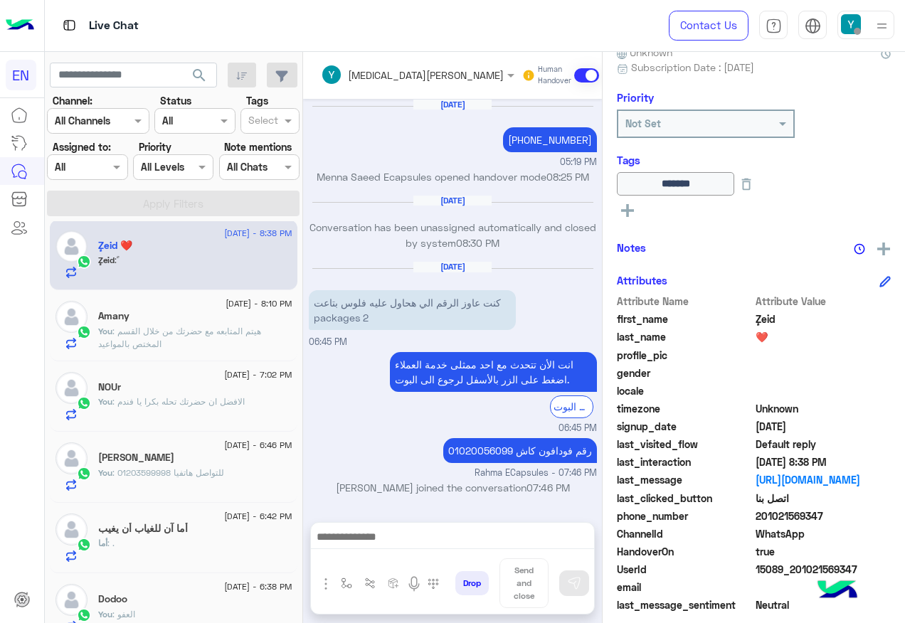
scroll to position [1094, 0]
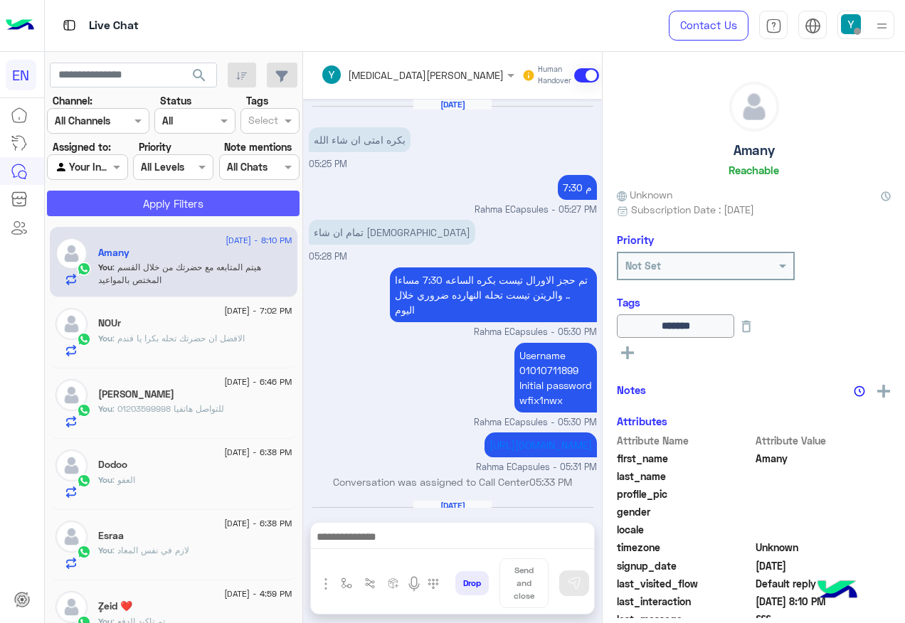
scroll to position [1327, 0]
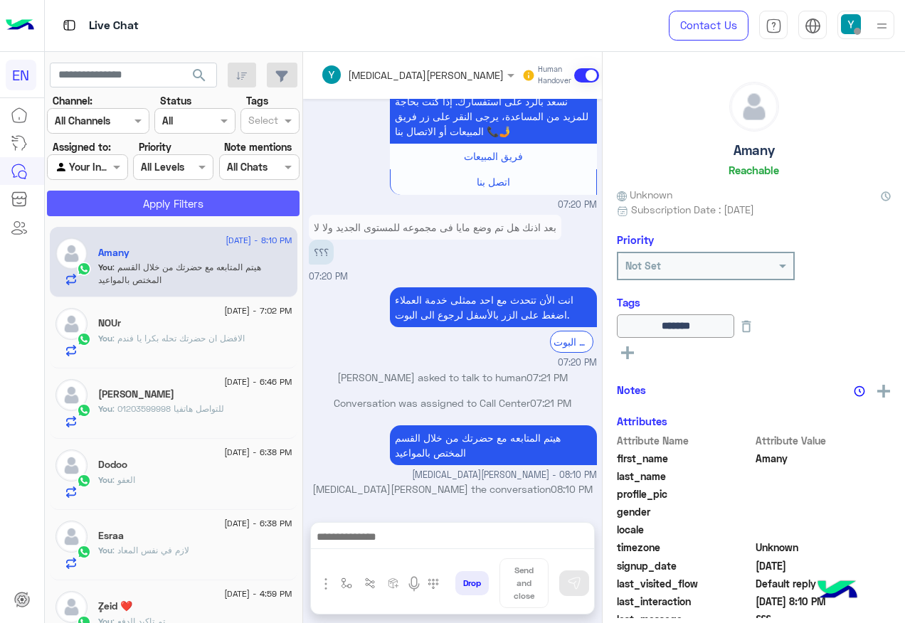
click at [193, 195] on button "Apply Filters" at bounding box center [173, 204] width 252 height 26
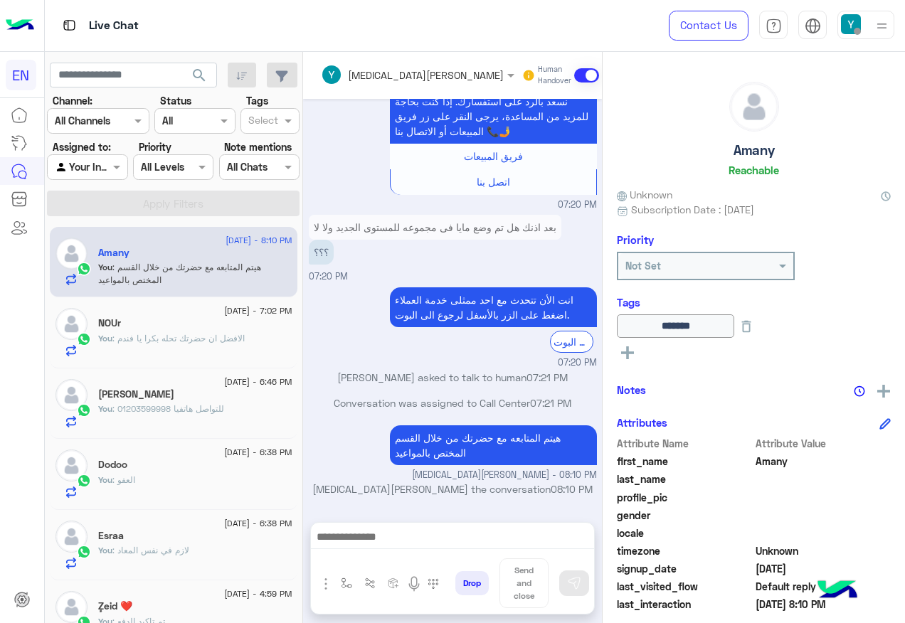
click at [97, 169] on div at bounding box center [87, 167] width 79 height 16
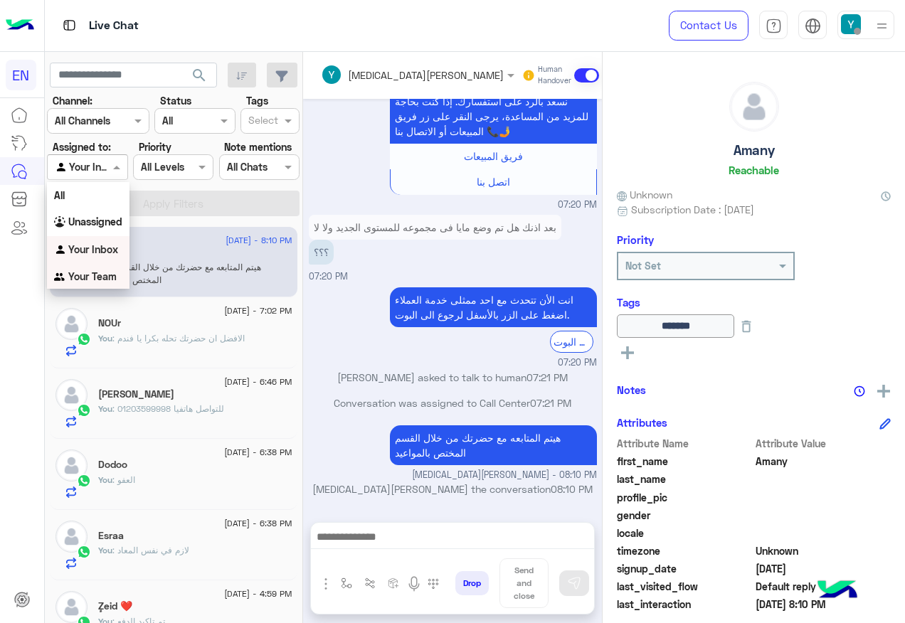
click at [89, 274] on b "Your Team" at bounding box center [92, 276] width 48 height 12
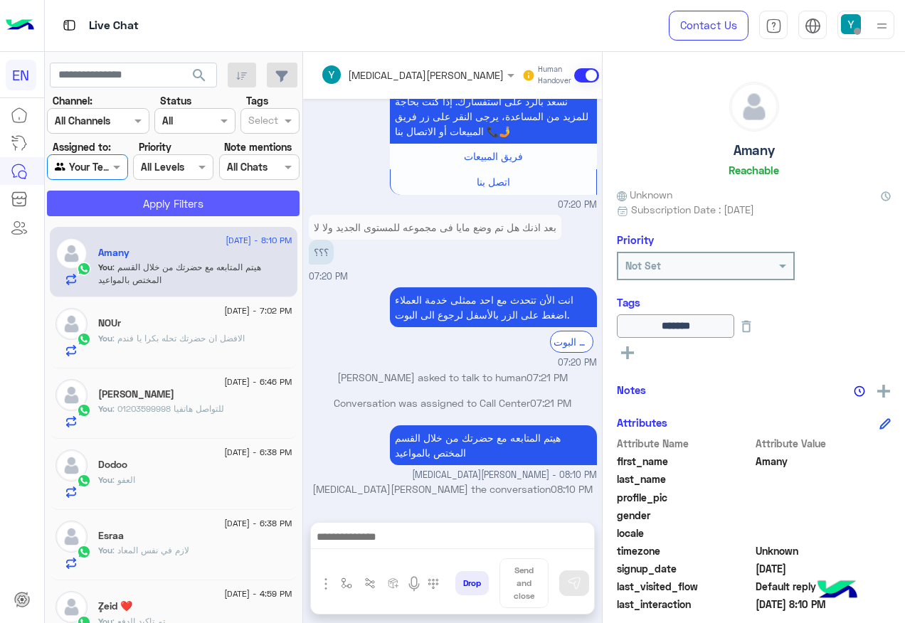
click at [82, 210] on button "Apply Filters" at bounding box center [173, 204] width 252 height 26
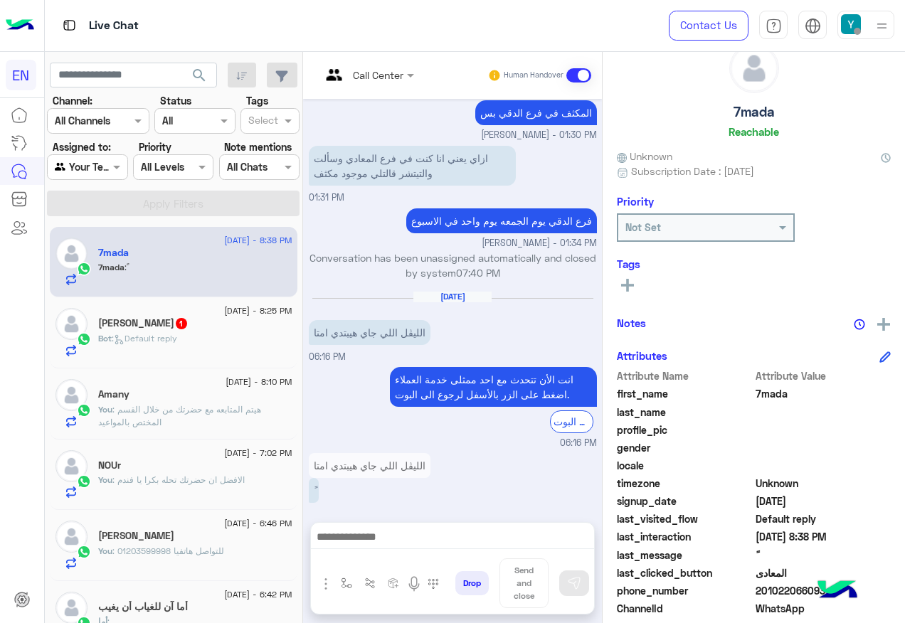
scroll to position [71, 0]
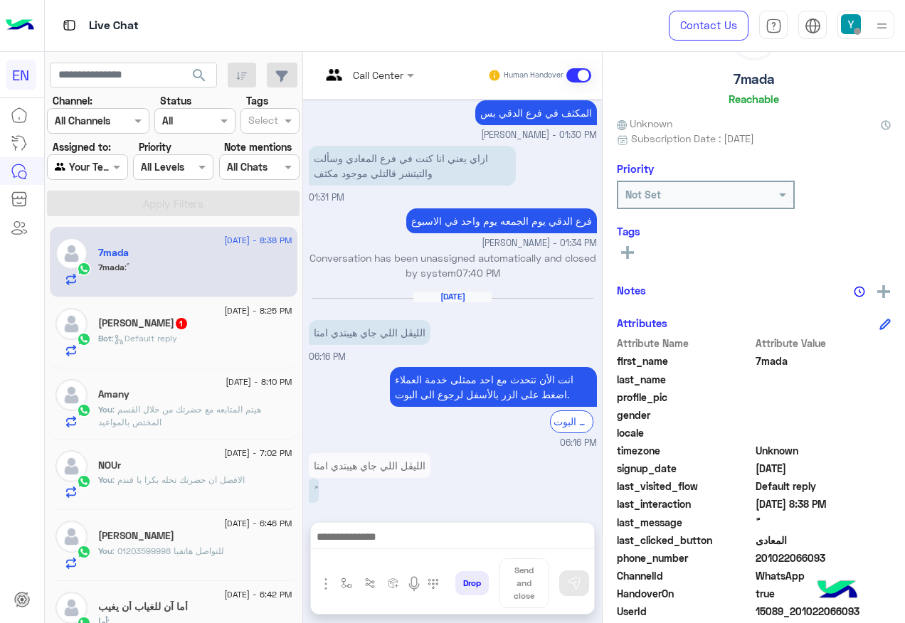
drag, startPoint x: 758, startPoint y: 555, endPoint x: 858, endPoint y: 552, distance: 100.3
click at [858, 552] on span "201022066093" at bounding box center [823, 557] width 136 height 15
drag, startPoint x: 858, startPoint y: 552, endPoint x: 803, endPoint y: 560, distance: 56.1
copy span "01022066093"
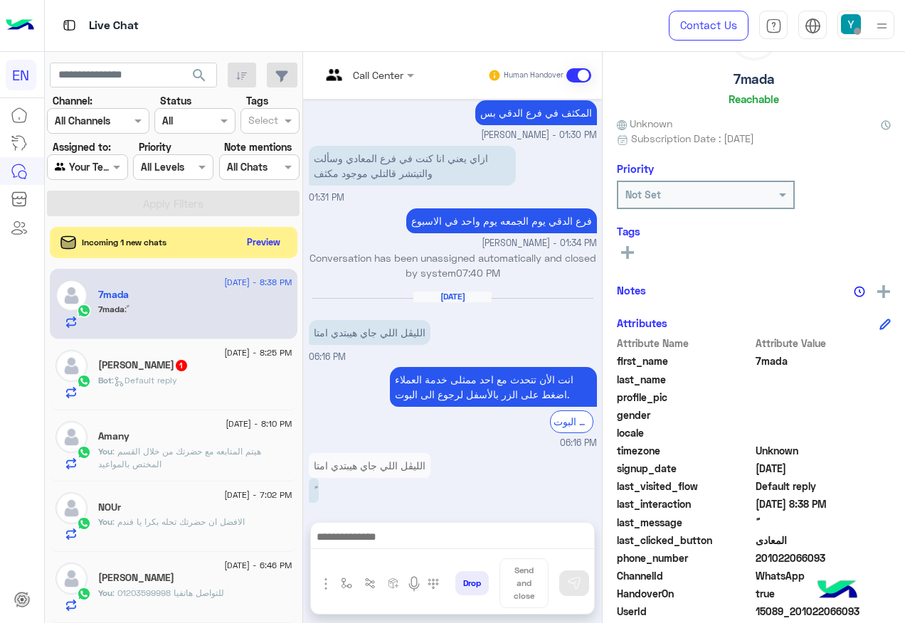
copy span "01022066093"
click at [174, 359] on span "1" at bounding box center [181, 364] width 14 height 12
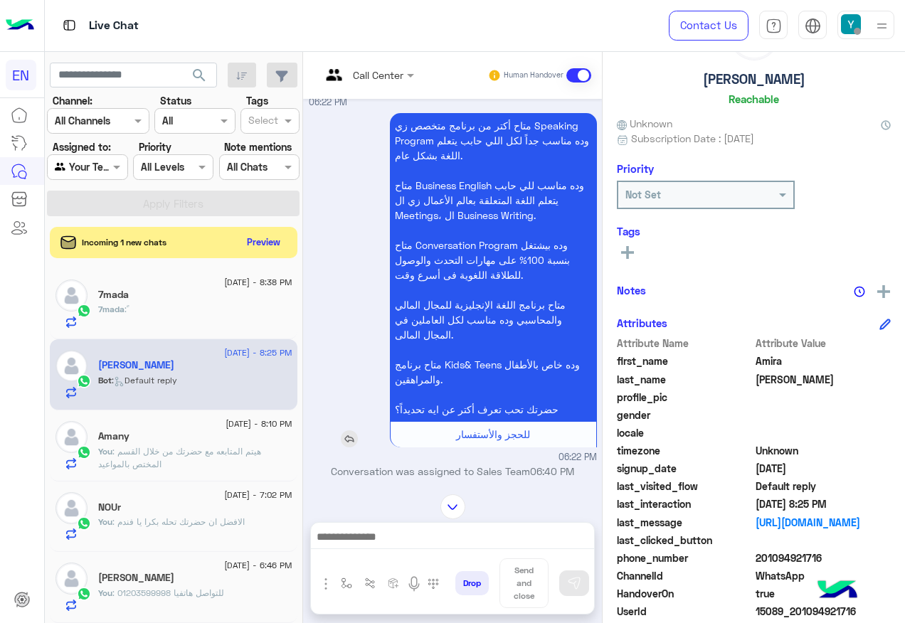
scroll to position [142, 0]
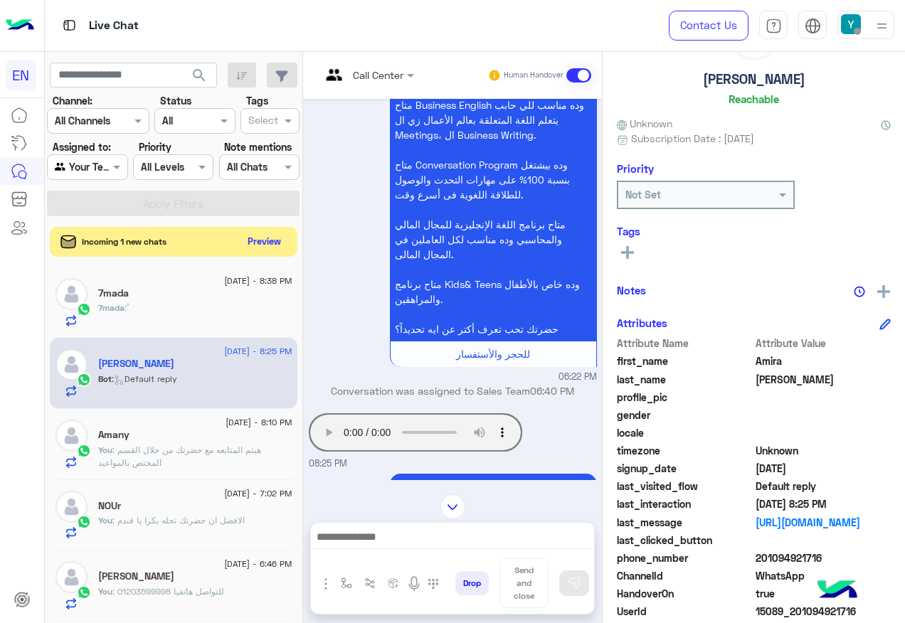
click at [285, 239] on button "Preview" at bounding box center [264, 241] width 44 height 19
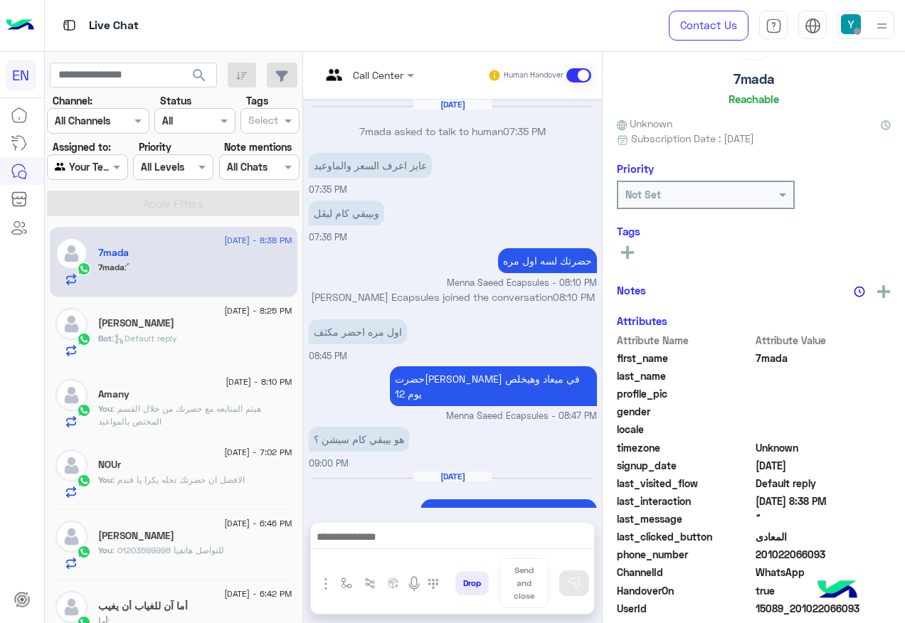
scroll to position [612, 0]
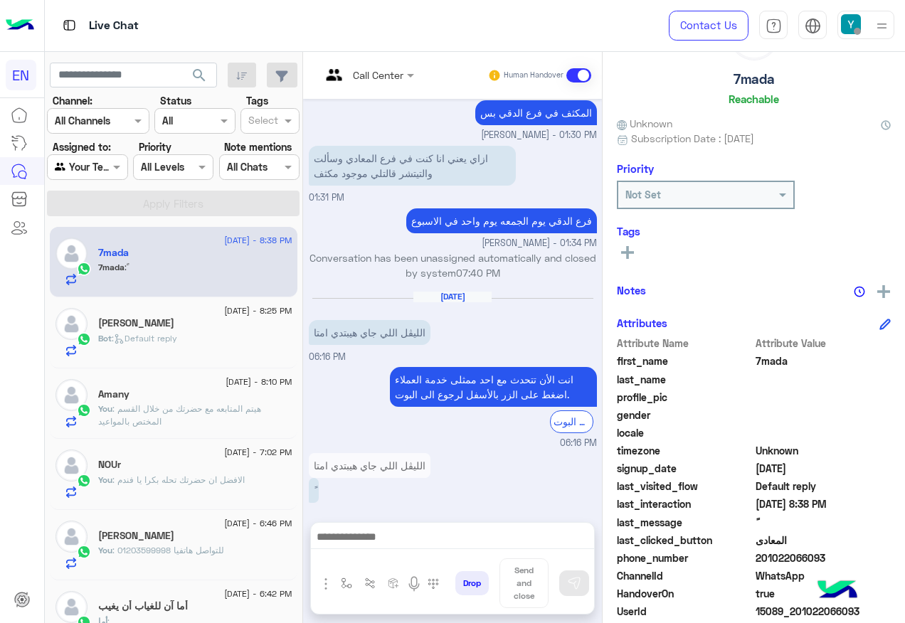
click at [146, 356] on div "Bot : Default reply" at bounding box center [195, 344] width 194 height 25
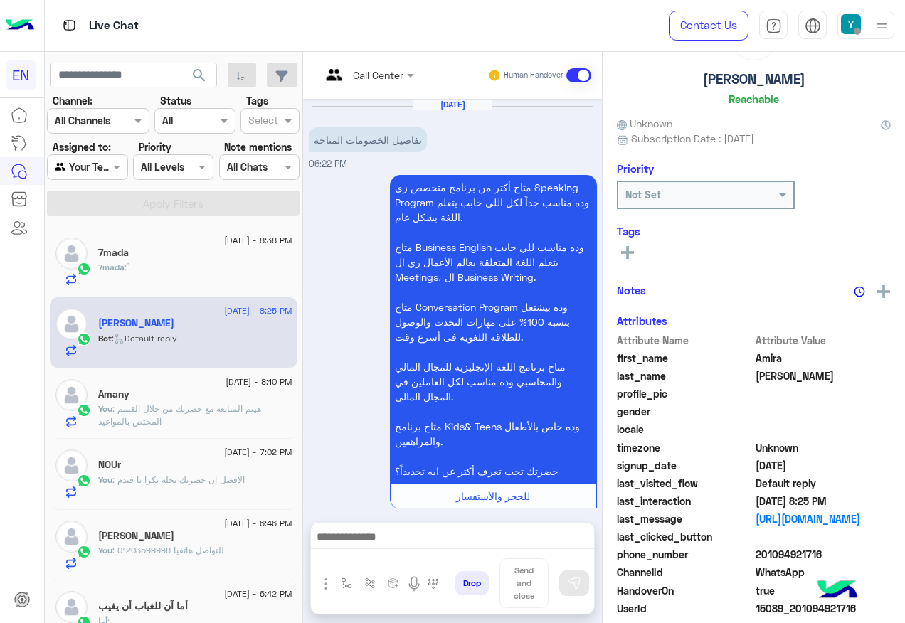
scroll to position [243, 0]
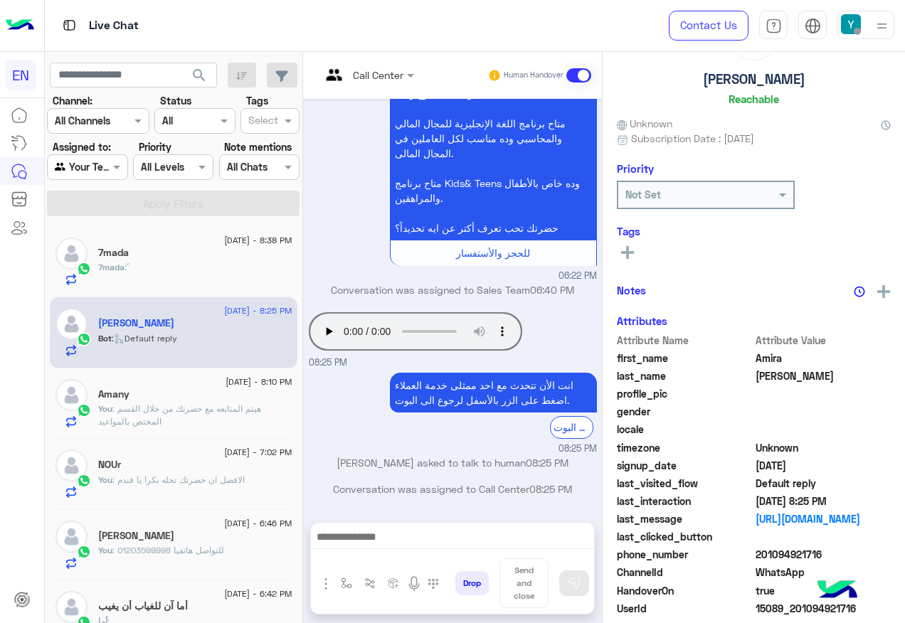
click at [378, 76] on input "text" at bounding box center [350, 75] width 58 height 15
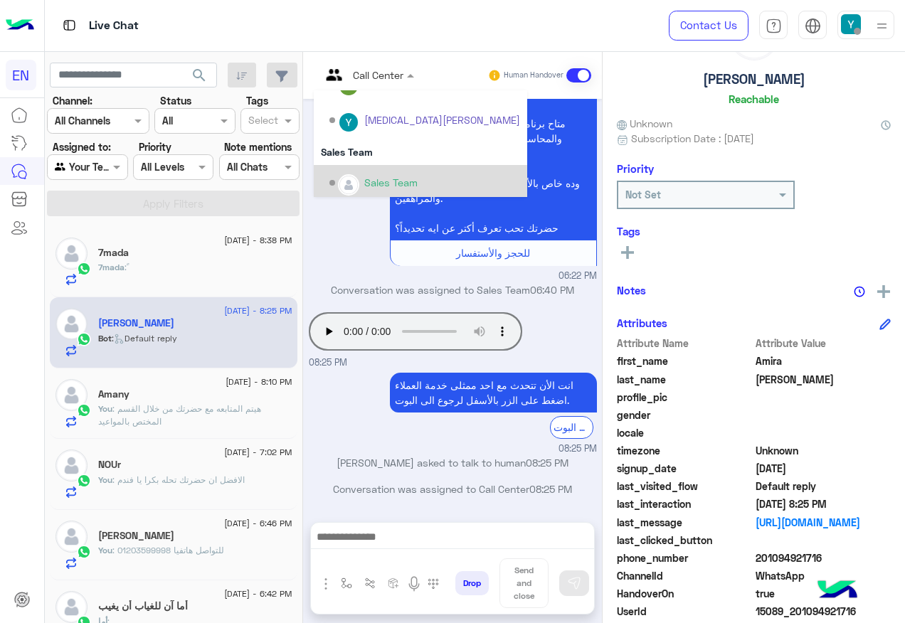
scroll to position [236, 0]
click at [383, 157] on div "Sales Team" at bounding box center [420, 147] width 213 height 26
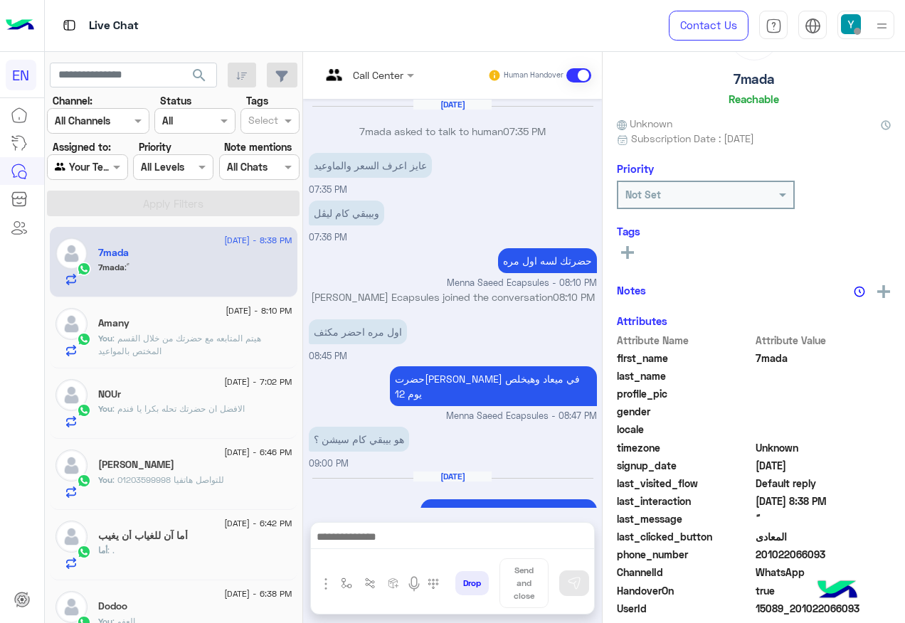
scroll to position [612, 0]
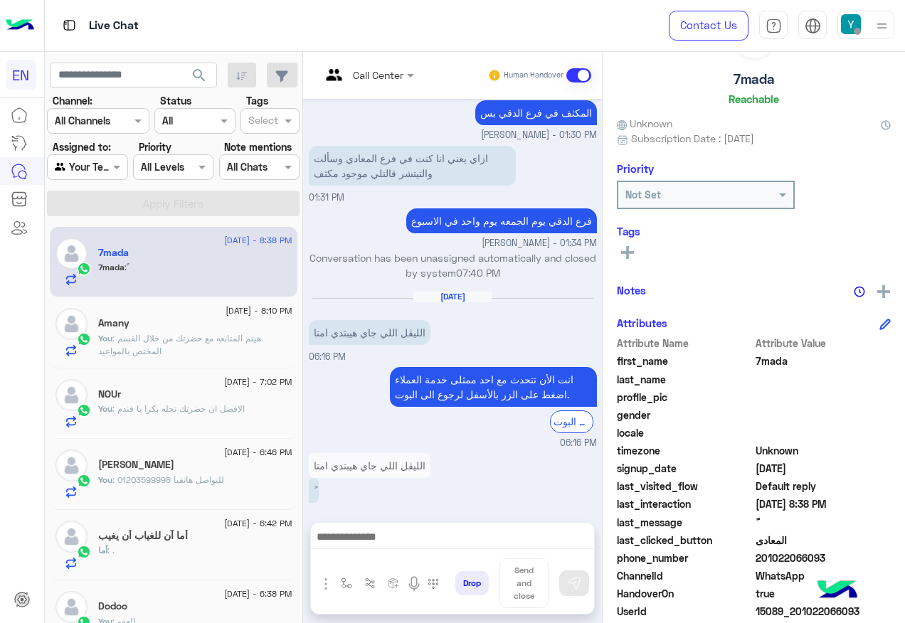
drag, startPoint x: 208, startPoint y: 338, endPoint x: 206, endPoint y: 329, distance: 9.5
click at [206, 329] on div "23 August - 8:10 PM Amany You : هيتم المتابعه مع حضرتك من خلال القسم المختص بال…" at bounding box center [195, 332] width 194 height 49
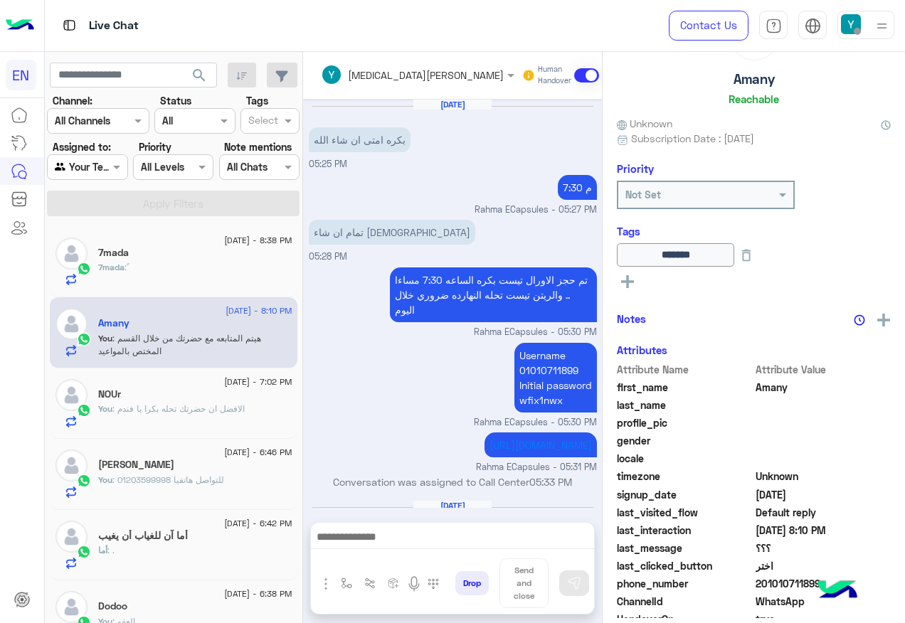
scroll to position [1327, 0]
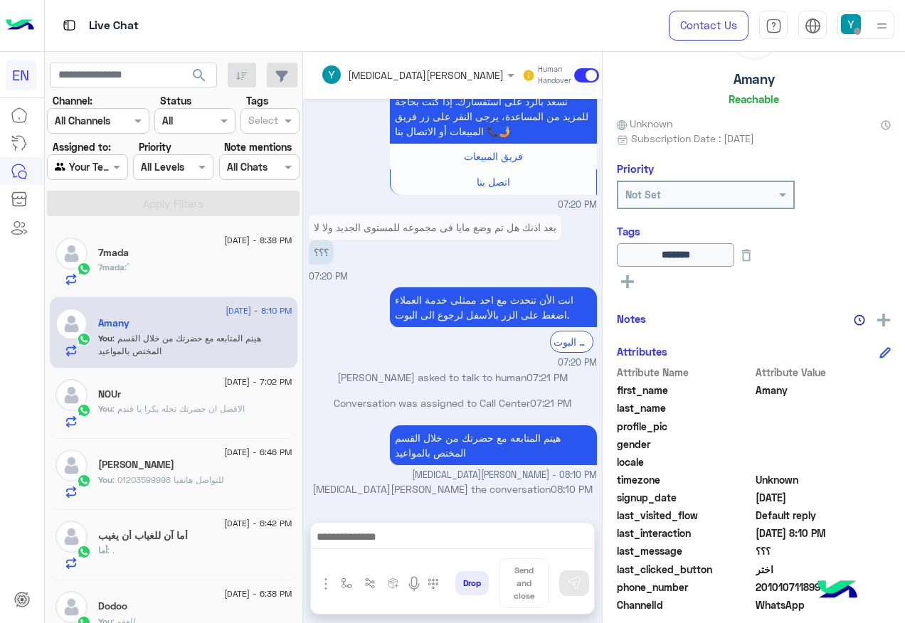
click at [230, 341] on span ": هيتم المتابعه مع حضرتك من خلال القسم المختص بالمواعيد" at bounding box center [179, 344] width 163 height 23
click at [205, 333] on span ": هيتم المتابعه مع حضرتك من خلال القسم المختص بالمواعيد" at bounding box center [179, 344] width 163 height 23
click at [157, 338] on span ": هيتم المتابعه مع حضرتك من خلال القسم المختص بالمواعيد" at bounding box center [179, 344] width 163 height 23
click at [186, 407] on span ": الافضل ان حضرتك تحله بكرا يا فندم" at bounding box center [178, 408] width 132 height 11
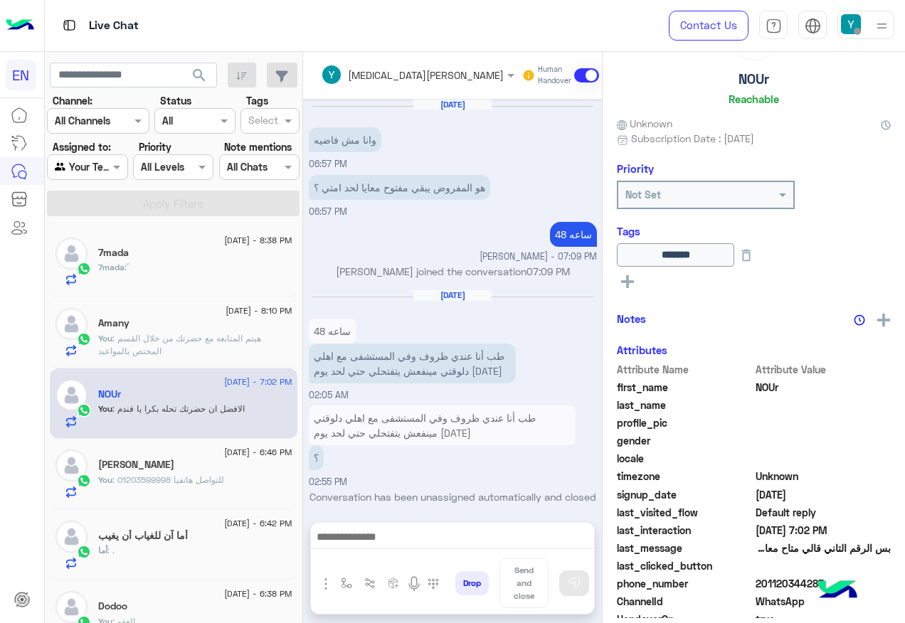
scroll to position [929, 0]
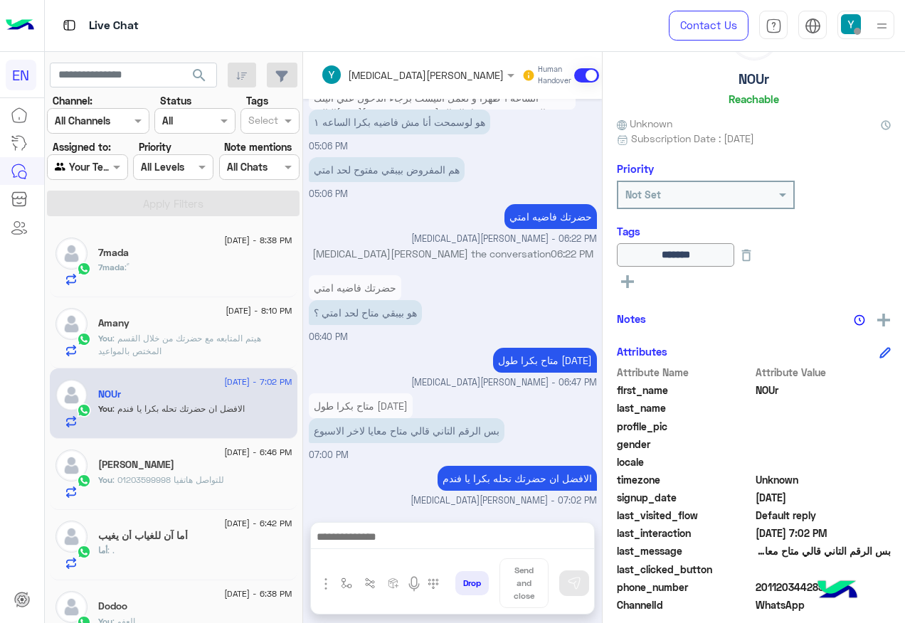
click at [447, 28] on div "Live Chat" at bounding box center [331, 25] width 573 height 51
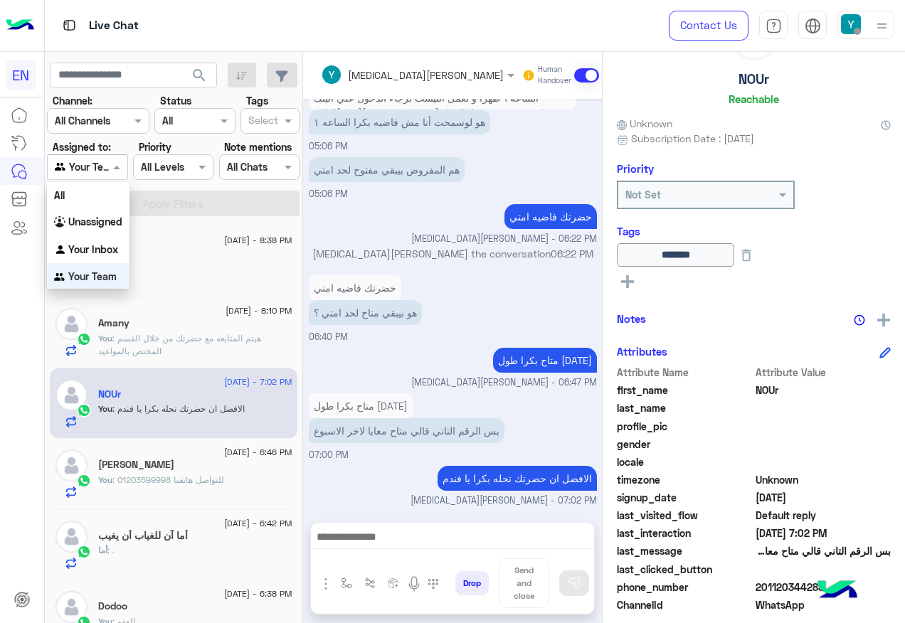
click at [84, 166] on input "text" at bounding box center [71, 167] width 33 height 15
click at [107, 185] on div "All" at bounding box center [88, 194] width 82 height 26
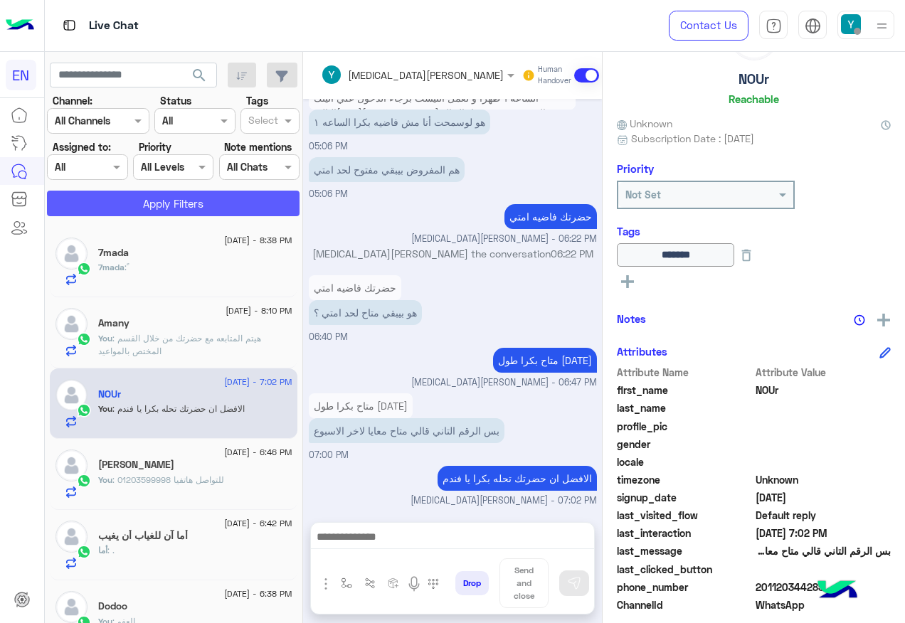
click at [108, 198] on button "Apply Filters" at bounding box center [173, 204] width 252 height 26
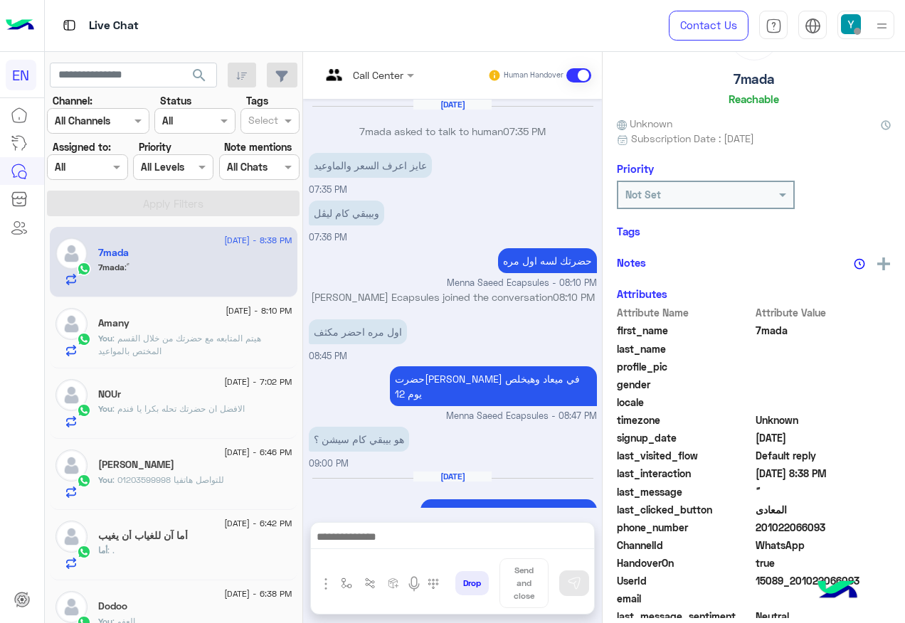
scroll to position [612, 0]
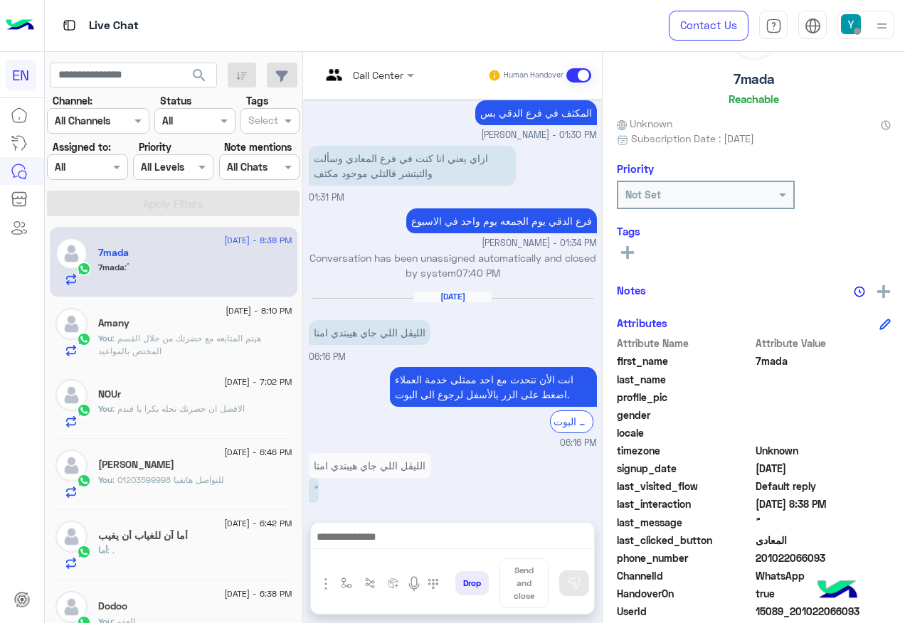
click at [134, 311] on div "23 August - 8:10 PM" at bounding box center [195, 312] width 194 height 9
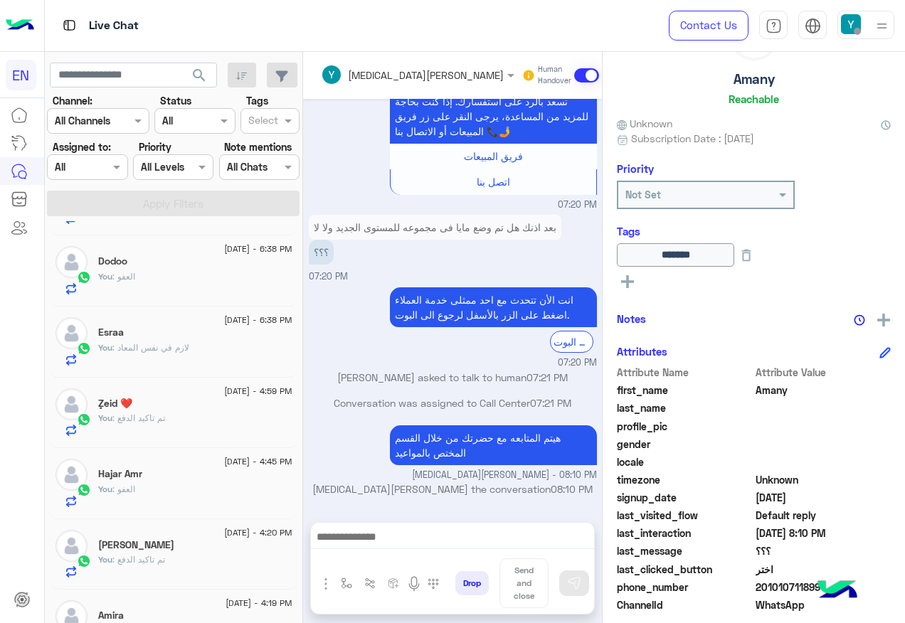
scroll to position [356, 0]
